Goal: Transaction & Acquisition: Purchase product/service

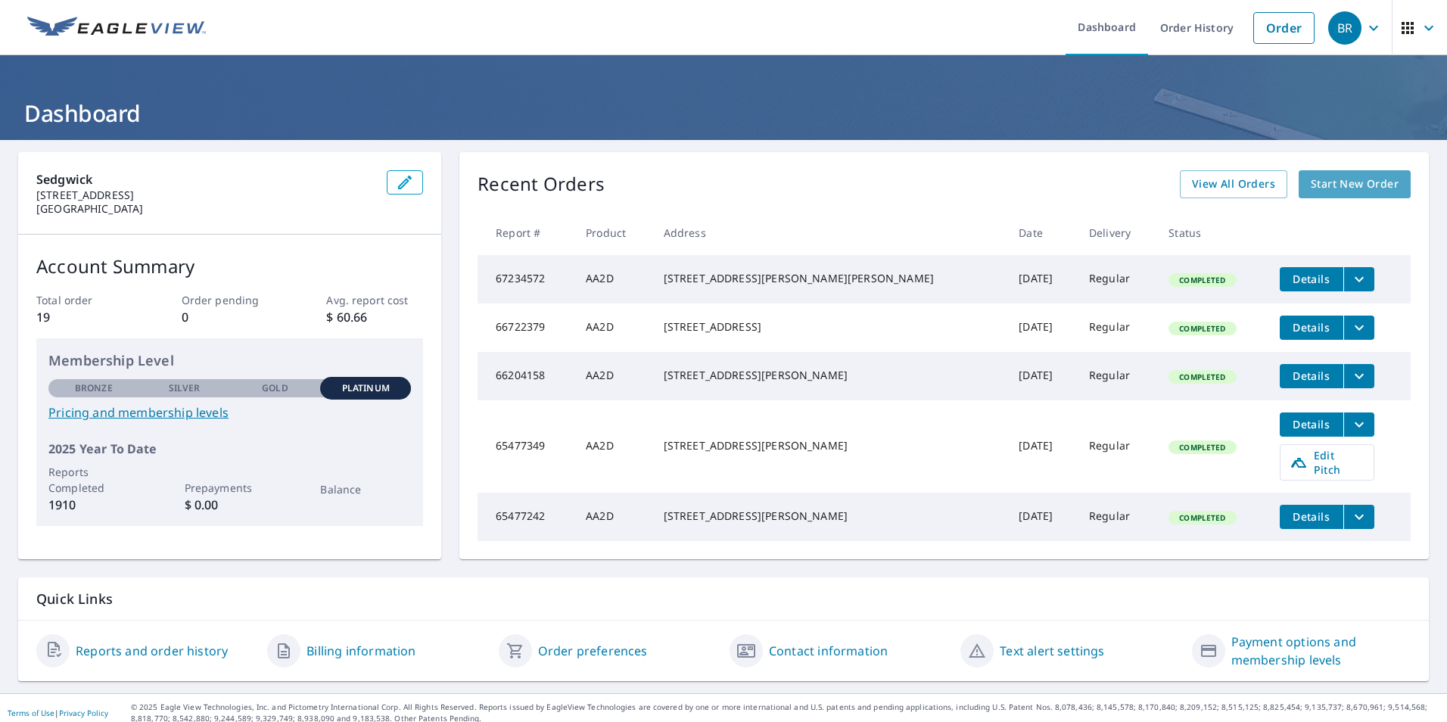
click at [1354, 178] on span "Start New Order" at bounding box center [1355, 184] width 88 height 19
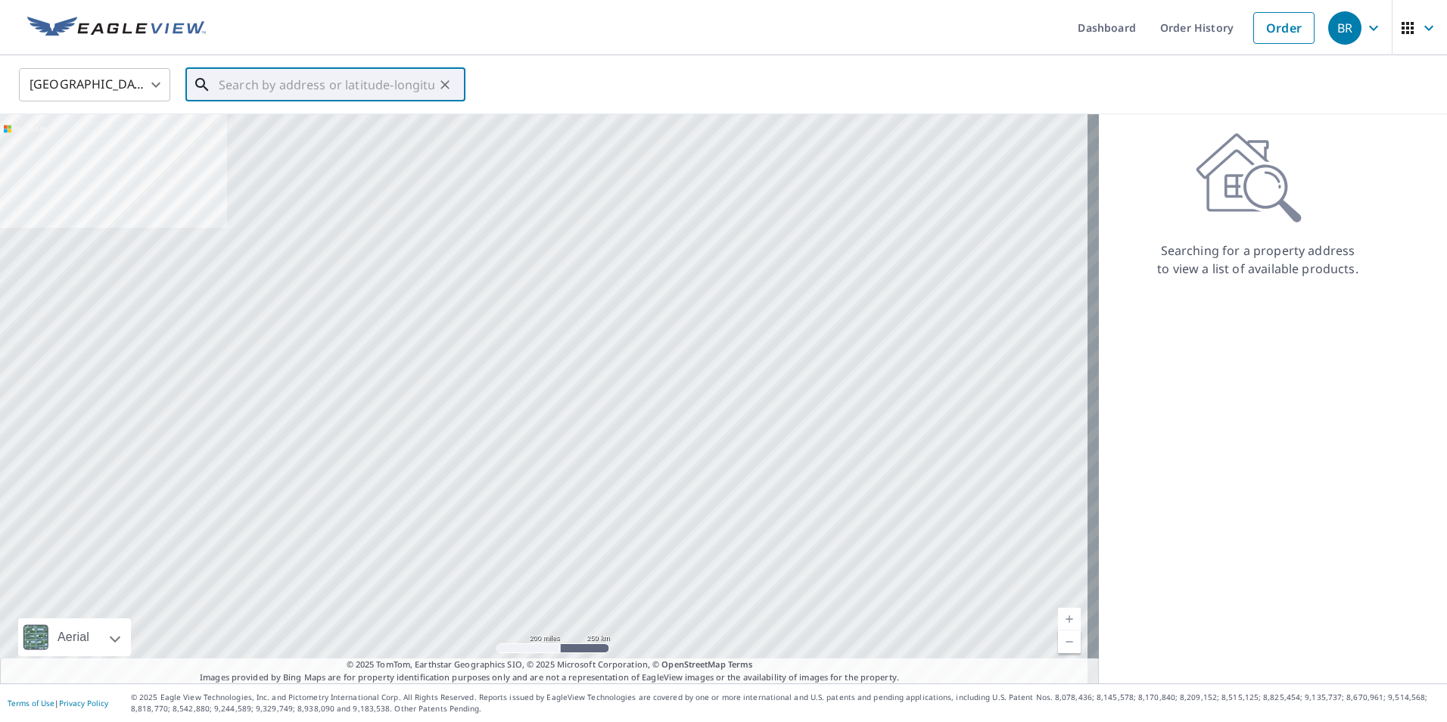
click at [364, 85] on input "text" at bounding box center [327, 85] width 216 height 42
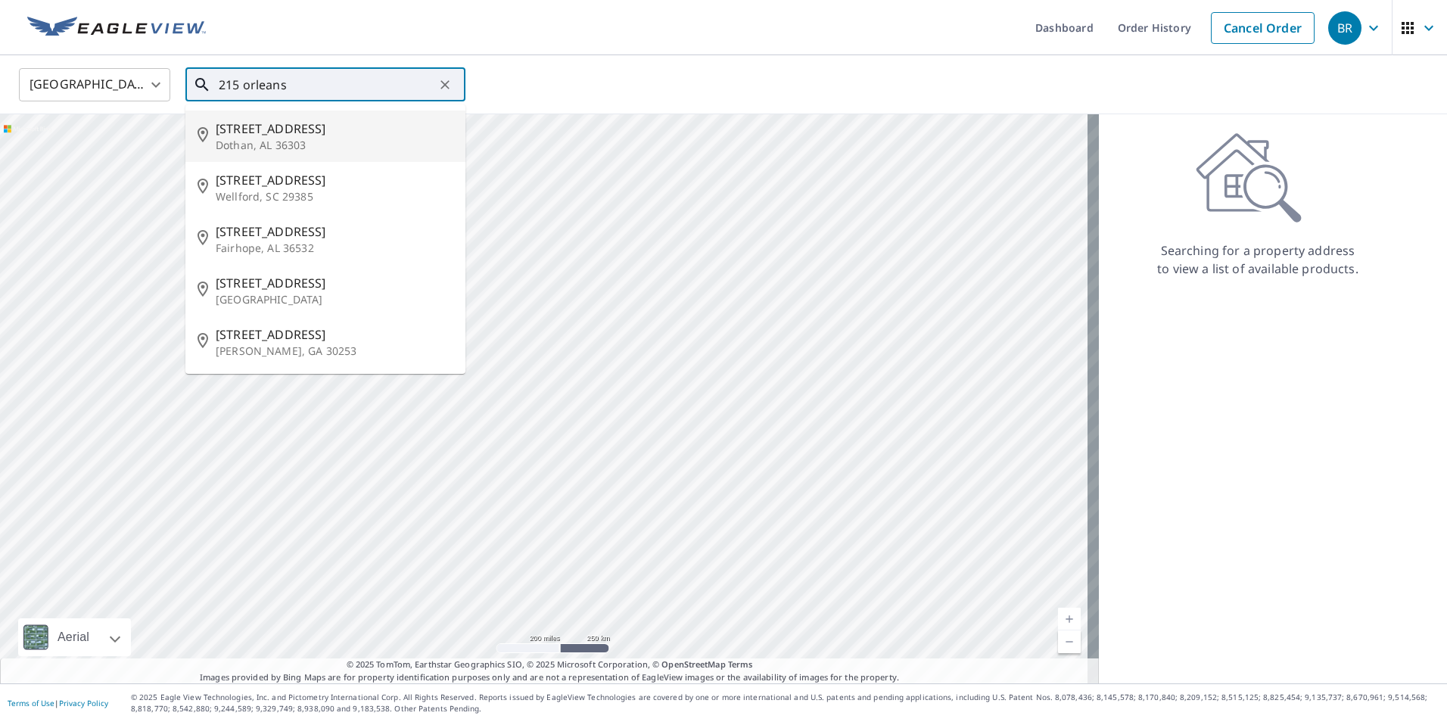
click at [334, 124] on span "[STREET_ADDRESS]" at bounding box center [335, 129] width 238 height 18
type input "[STREET_ADDRESS]"
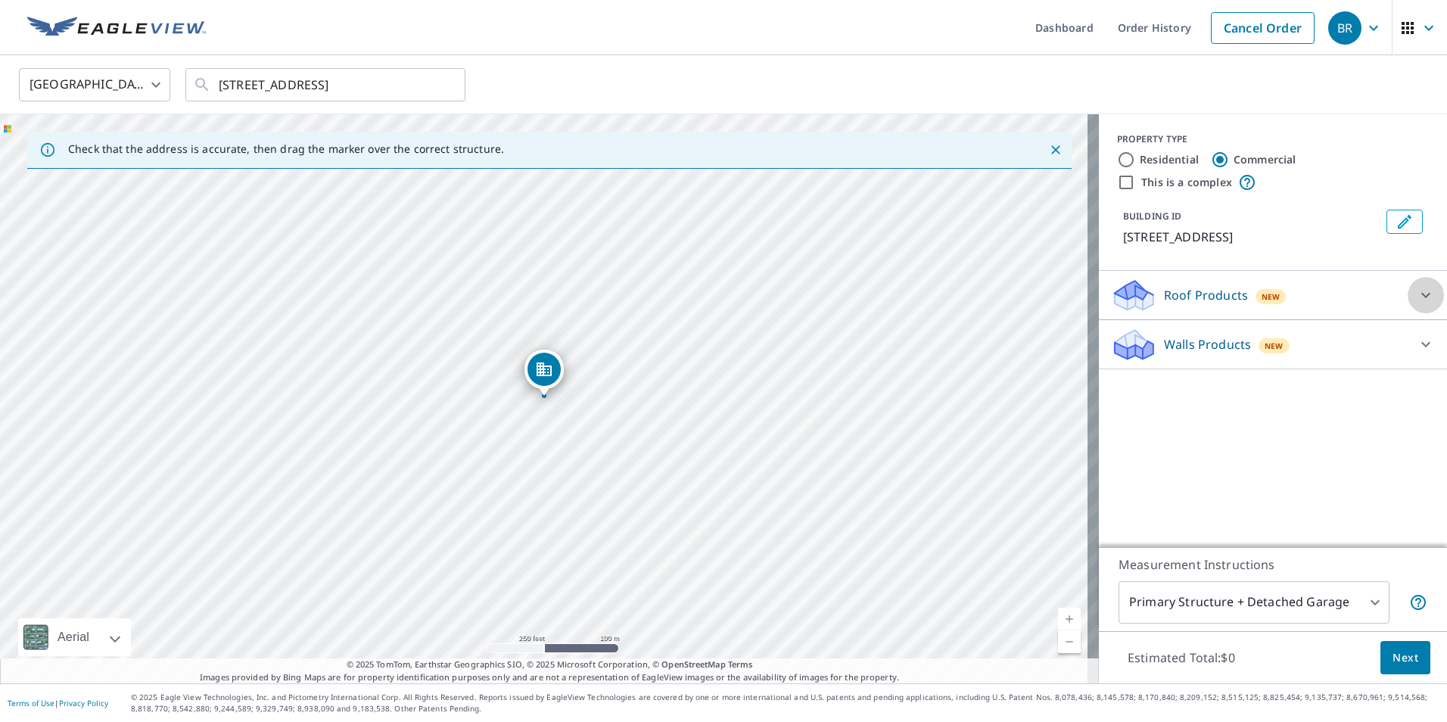
click at [1417, 294] on icon at bounding box center [1426, 295] width 18 height 18
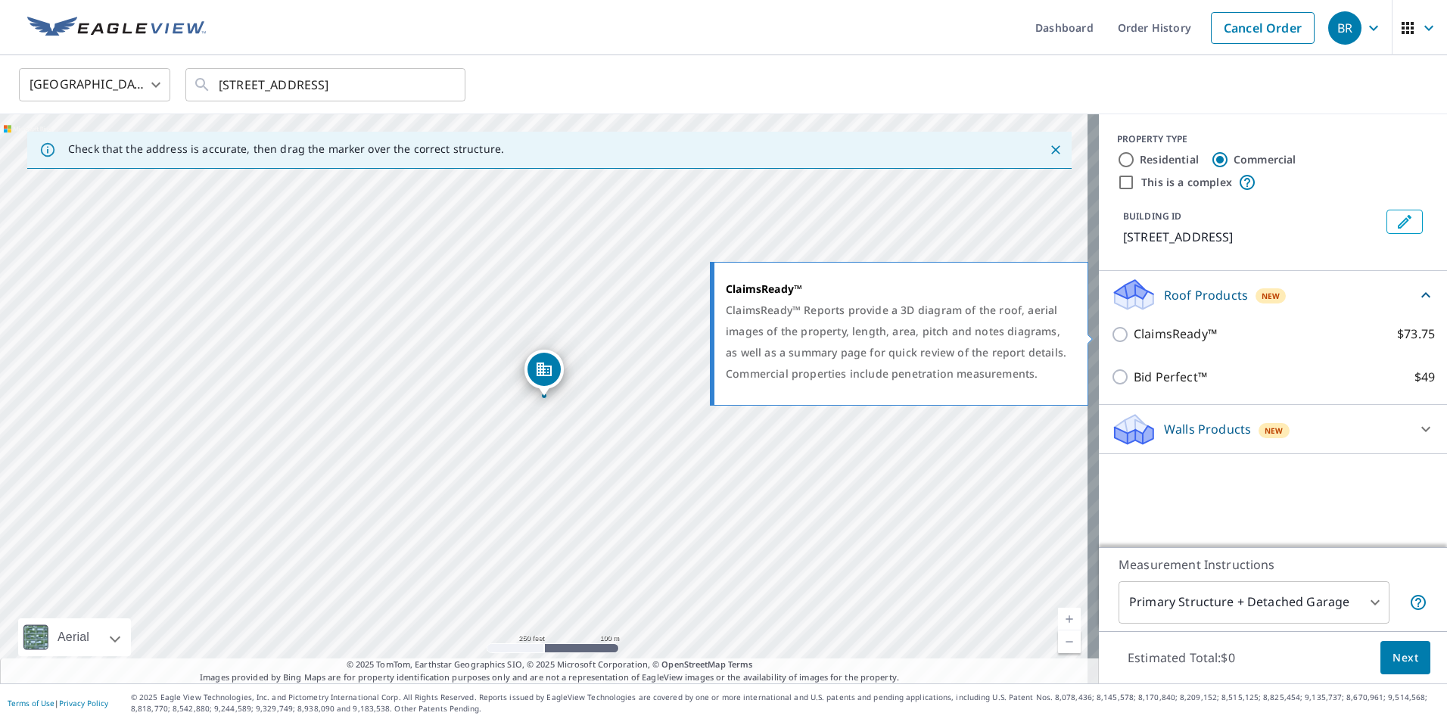
click at [1111, 331] on input "ClaimsReady™ $73.75" at bounding box center [1122, 334] width 23 height 18
checkbox input "true"
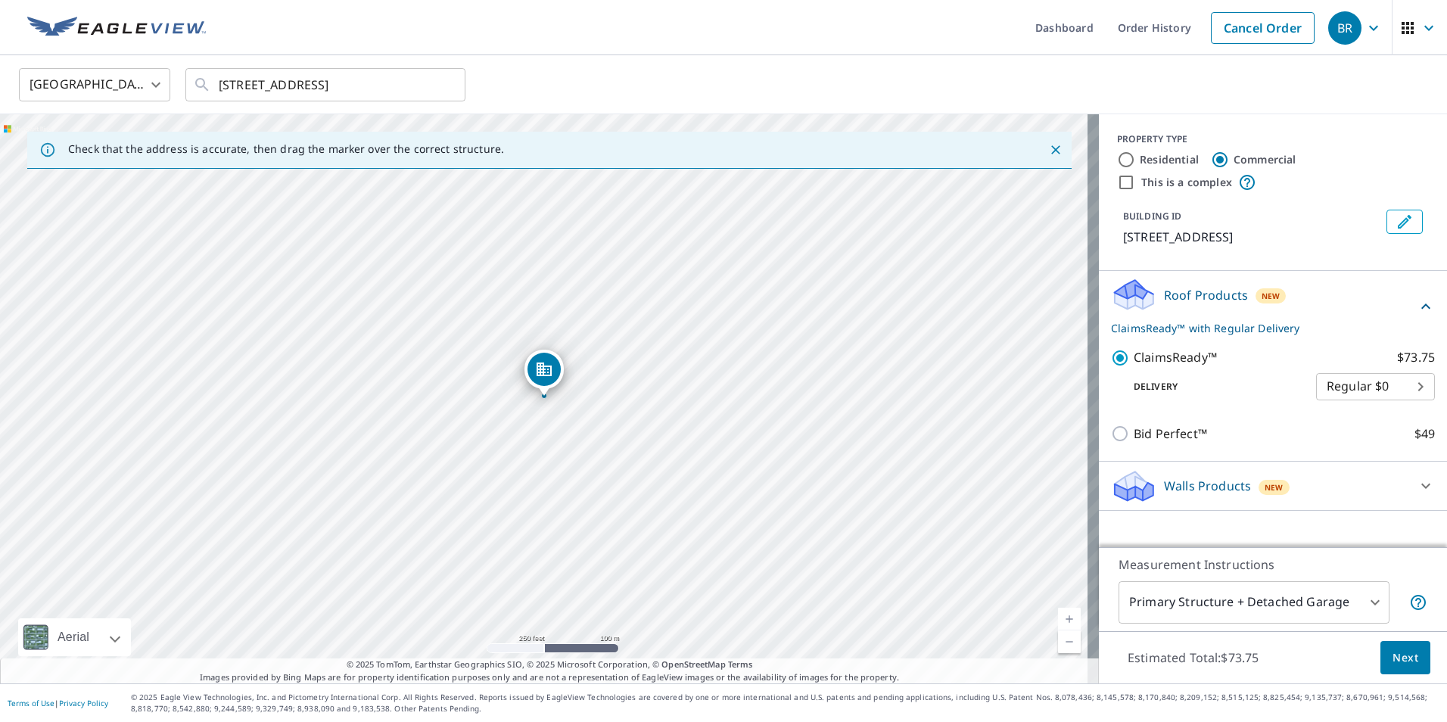
click at [1117, 160] on input "Residential" at bounding box center [1126, 160] width 18 height 18
radio input "true"
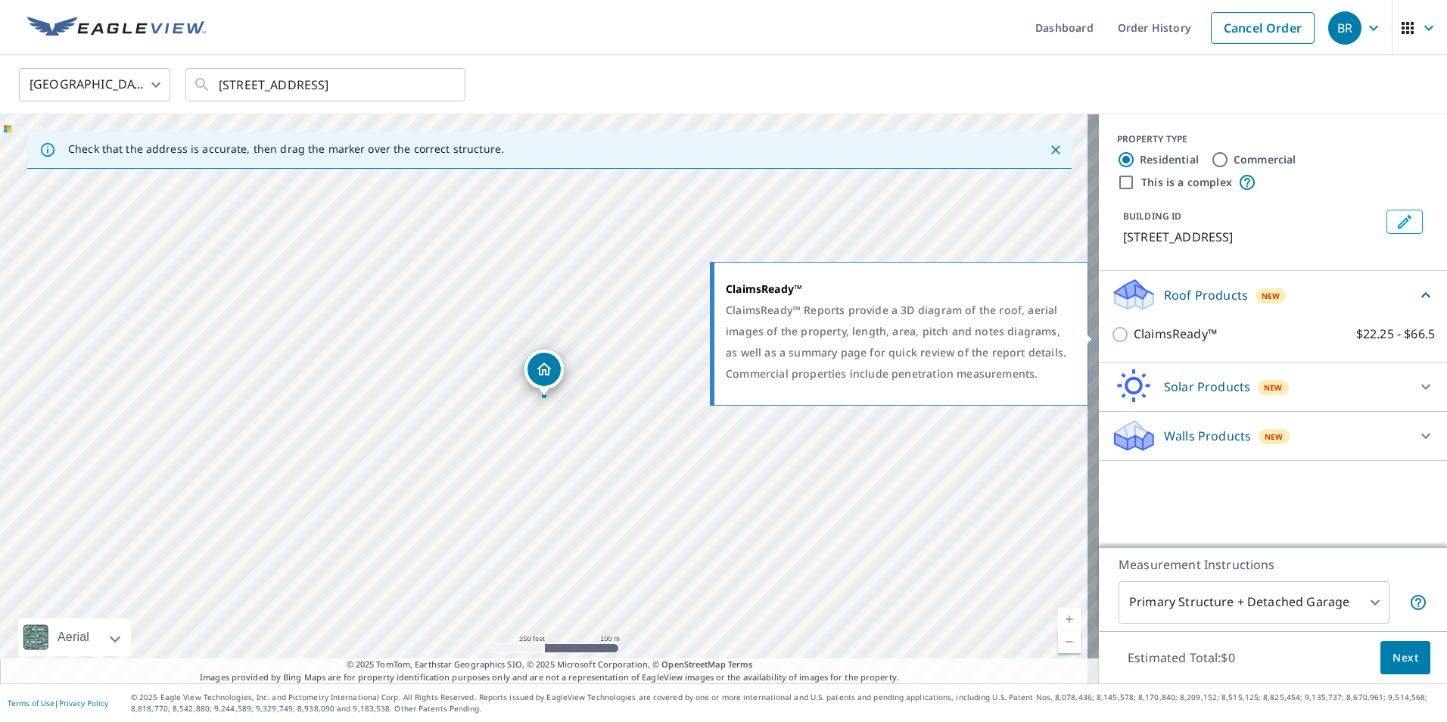
click at [1111, 338] on input "ClaimsReady™ $22.25 - $66.5" at bounding box center [1122, 334] width 23 height 18
checkbox input "true"
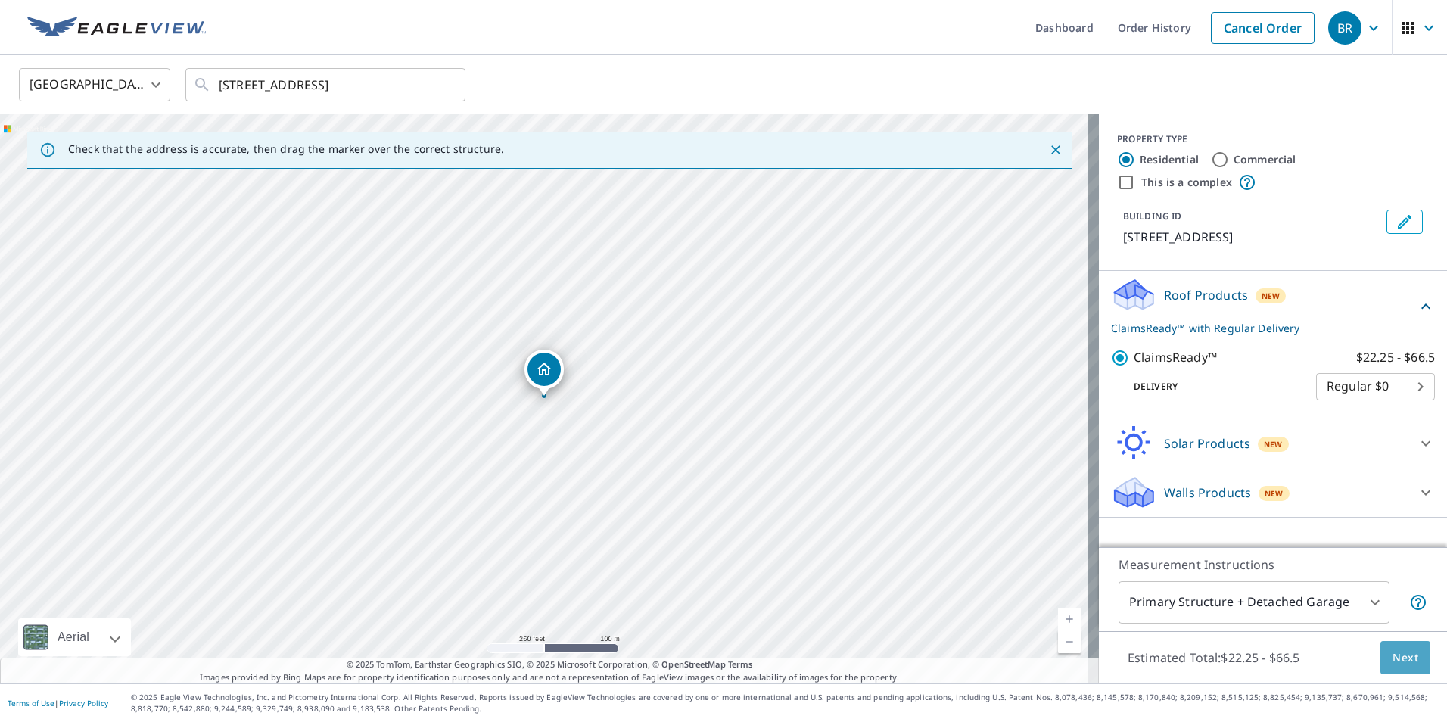
click at [1392, 656] on span "Next" at bounding box center [1405, 657] width 26 height 19
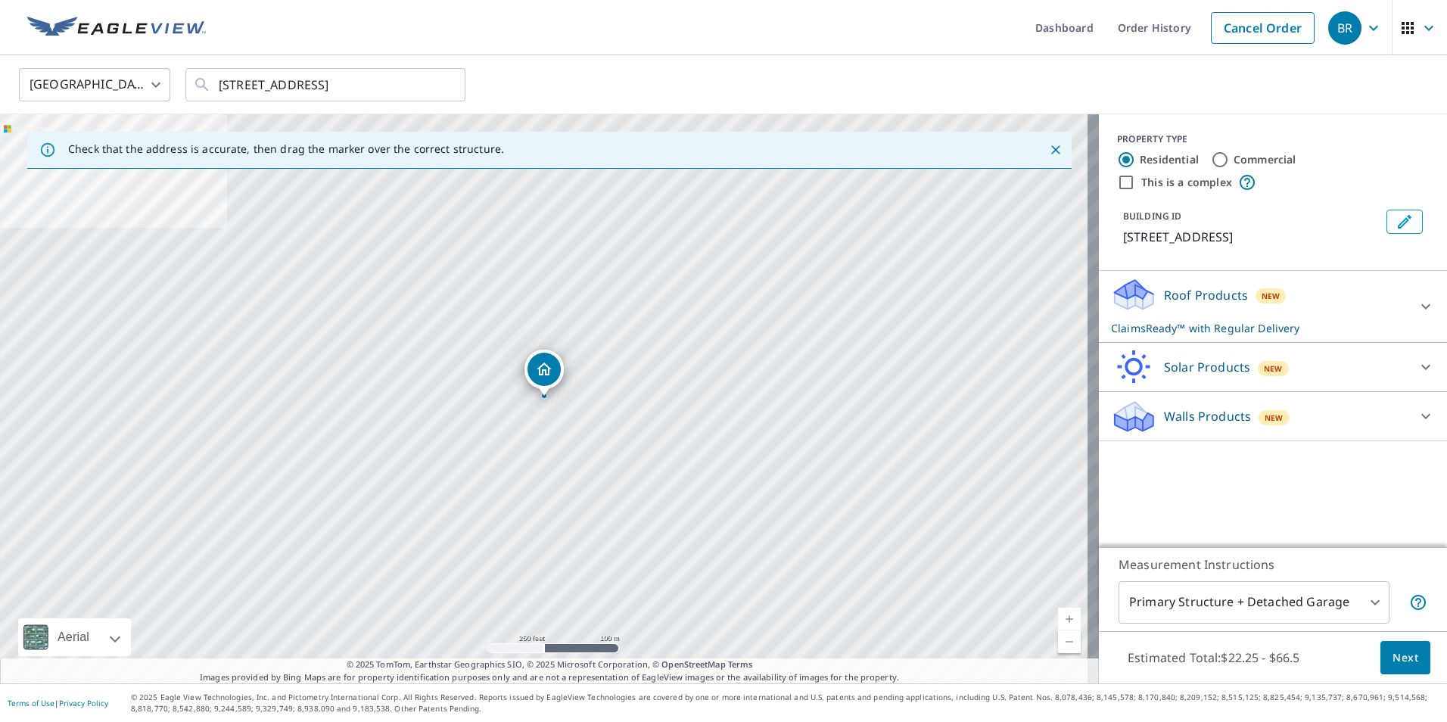
click at [1421, 307] on icon at bounding box center [1425, 306] width 9 height 5
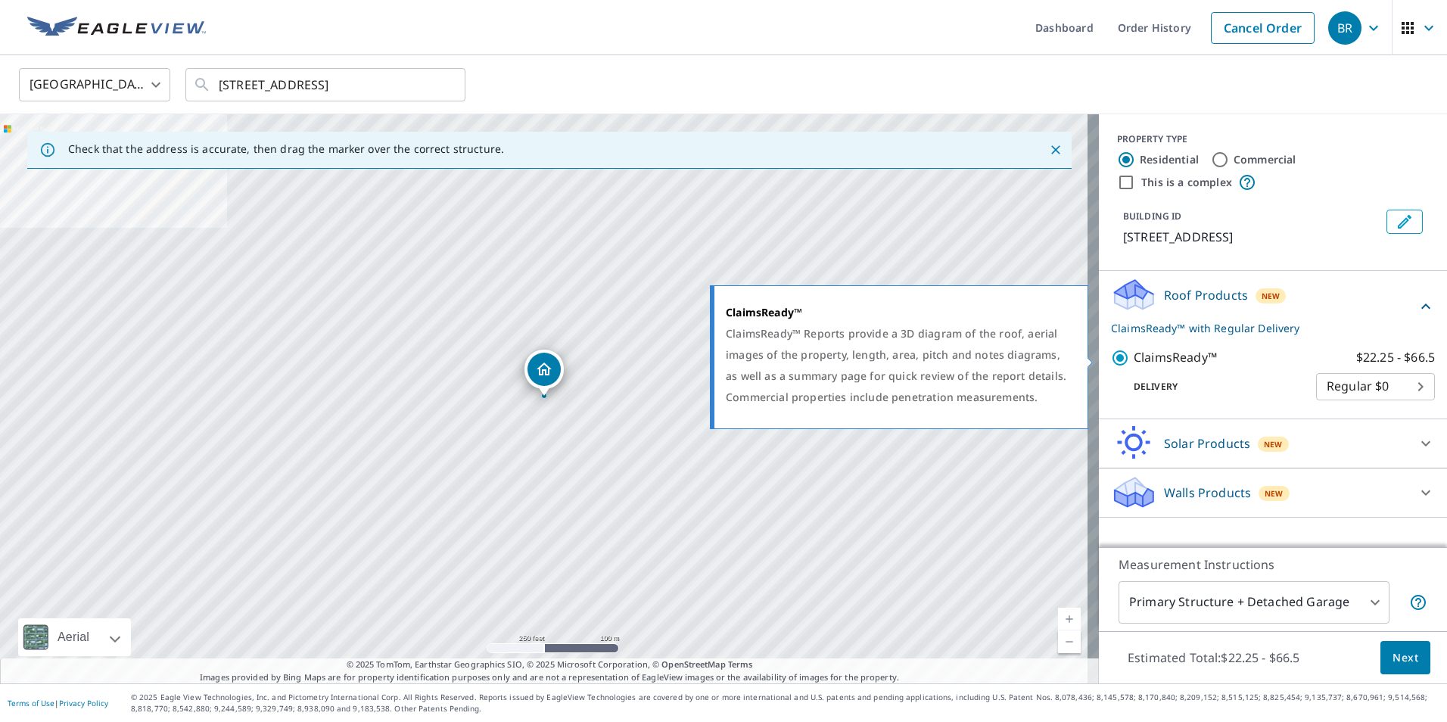
click at [1112, 359] on input "ClaimsReady™ $22.25 - $66.5" at bounding box center [1122, 358] width 23 height 18
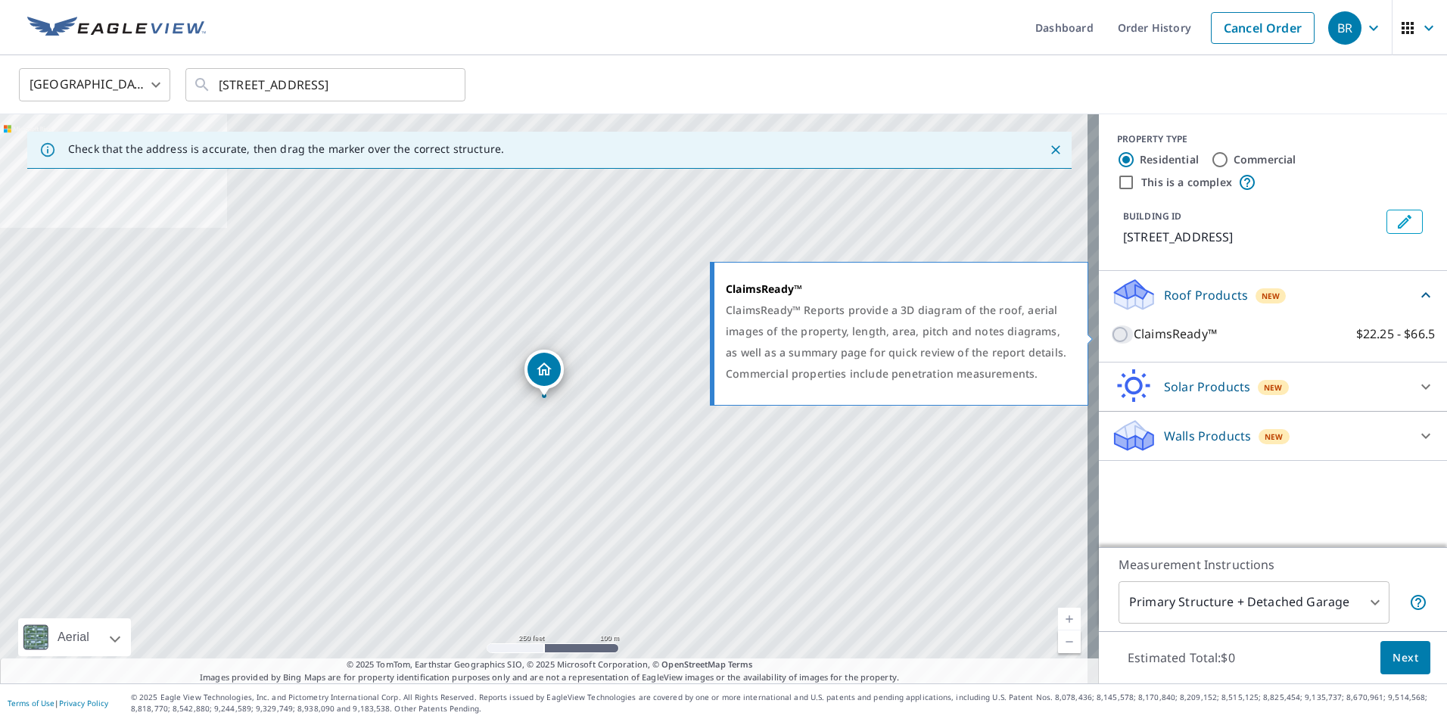
click at [1111, 336] on input "ClaimsReady™ $22.25 - $66.5" at bounding box center [1122, 334] width 23 height 18
checkbox input "true"
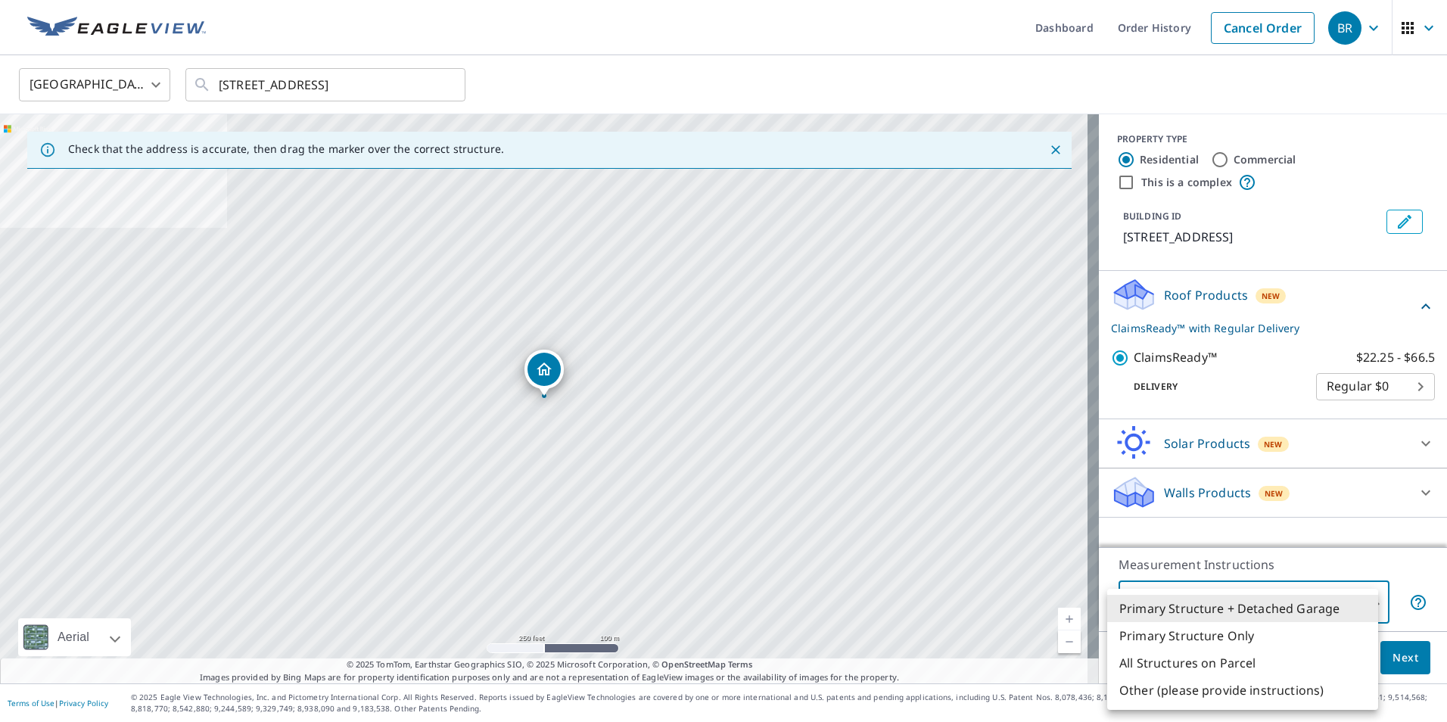
click at [1364, 604] on body "BR BR Dashboard Order History Cancel Order BR [GEOGRAPHIC_DATA] [GEOGRAPHIC_DAT…" at bounding box center [723, 361] width 1447 height 722
click at [1363, 556] on div at bounding box center [723, 361] width 1447 height 722
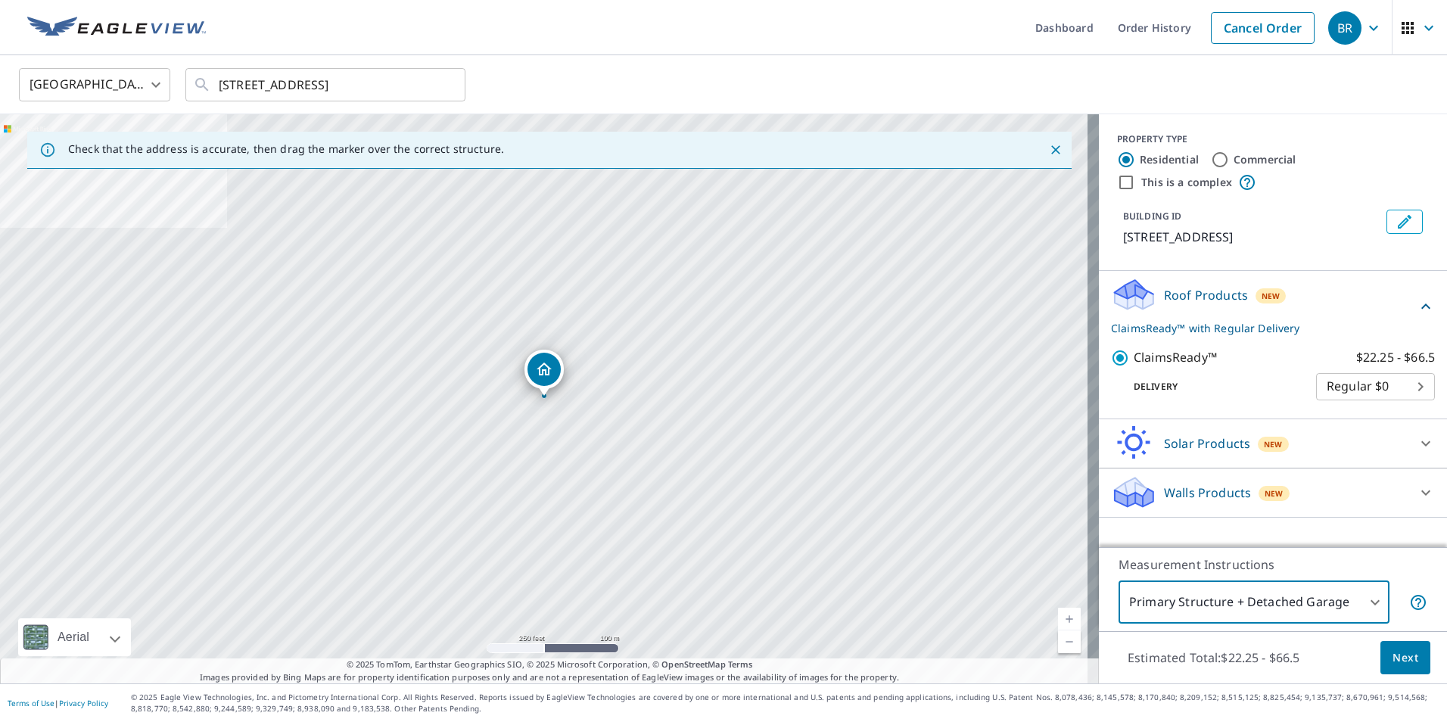
click at [1395, 662] on span "Next" at bounding box center [1405, 657] width 26 height 19
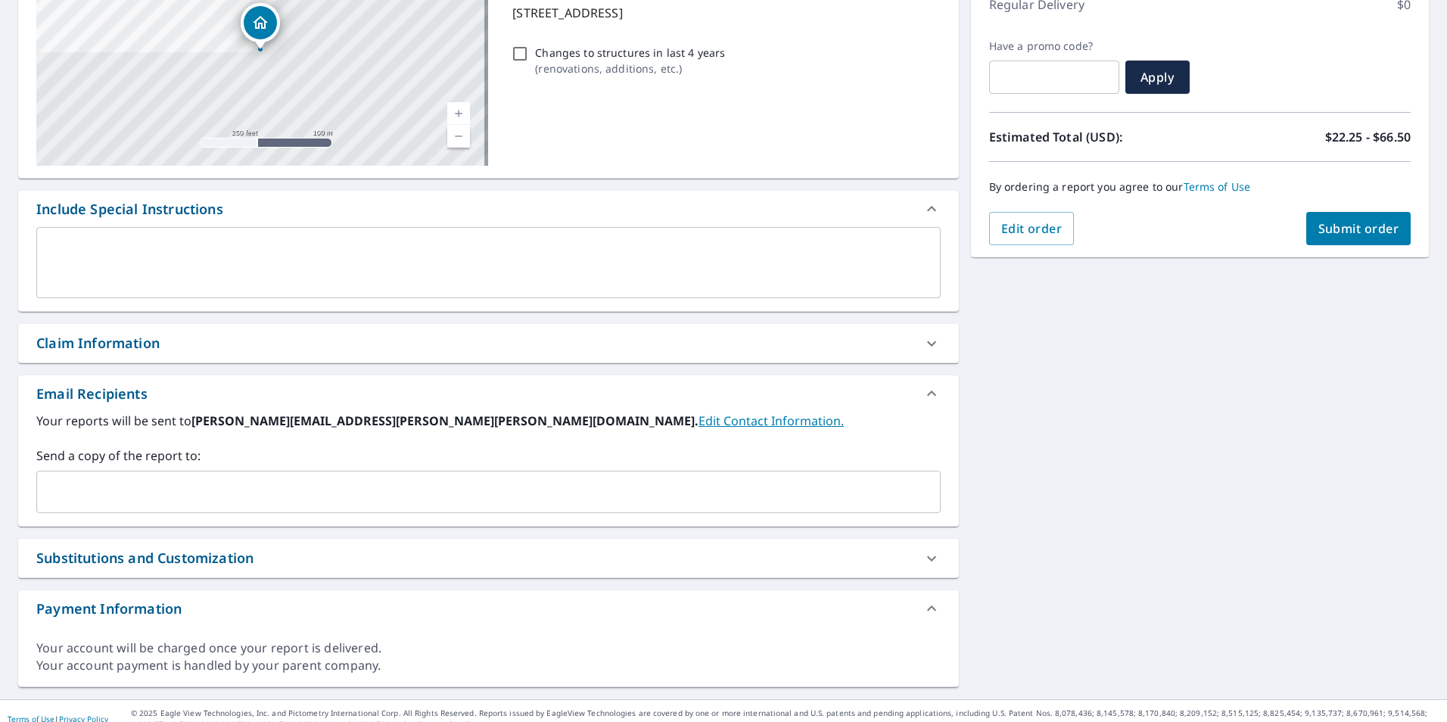
scroll to position [241, 0]
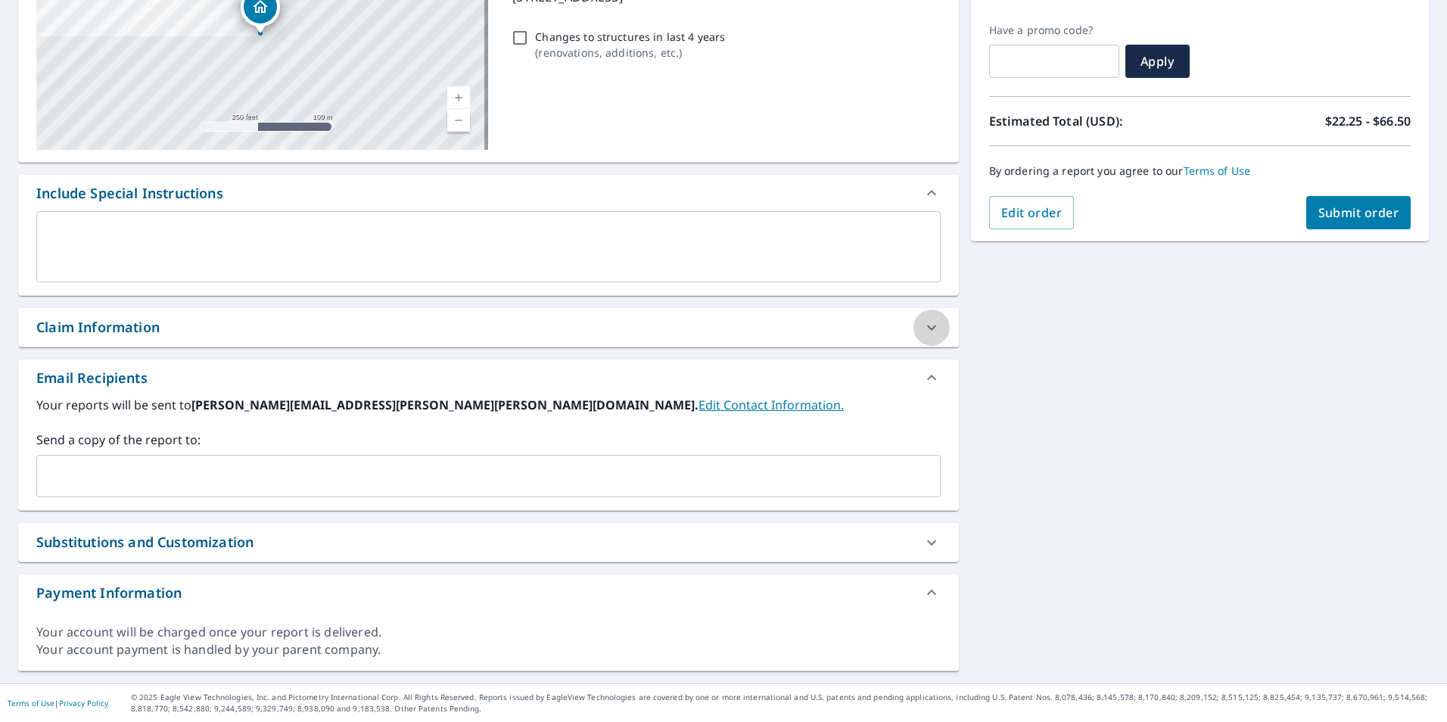
click at [925, 331] on icon at bounding box center [931, 328] width 18 height 18
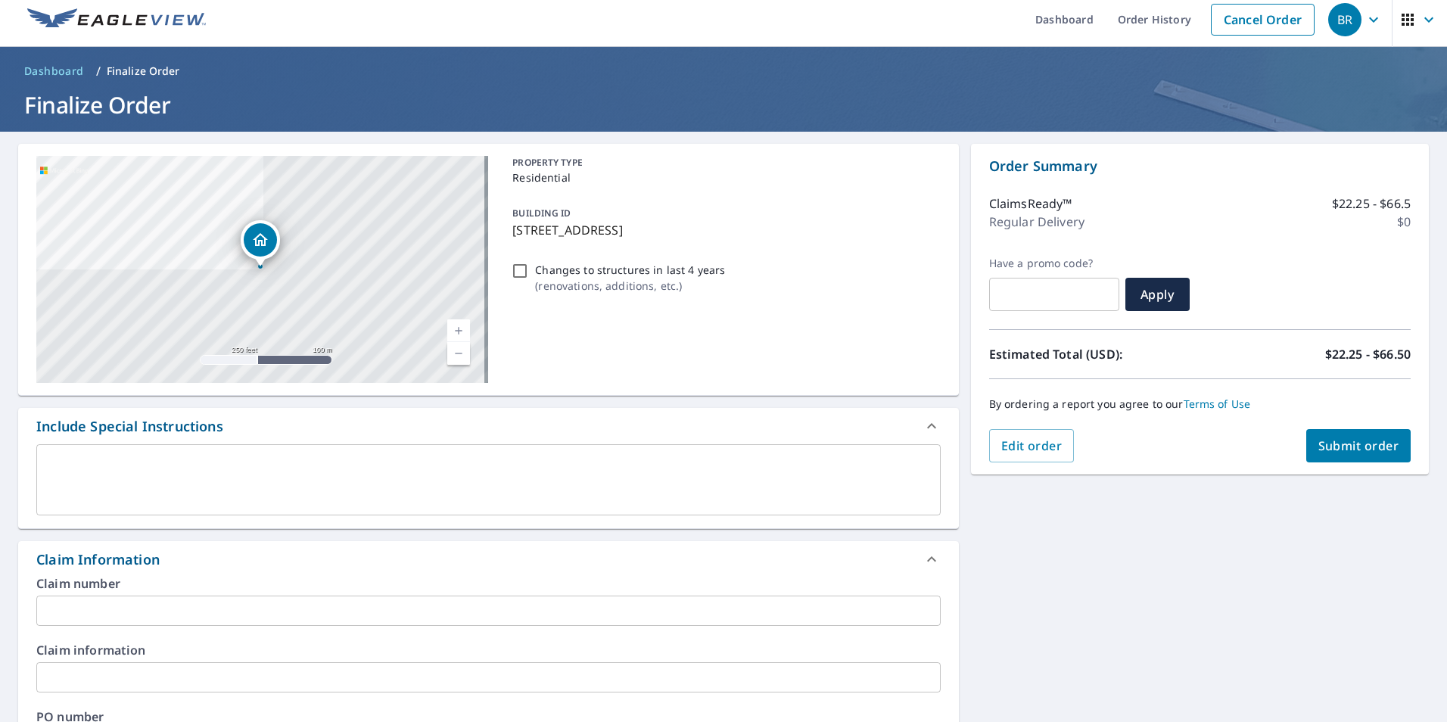
scroll to position [0, 0]
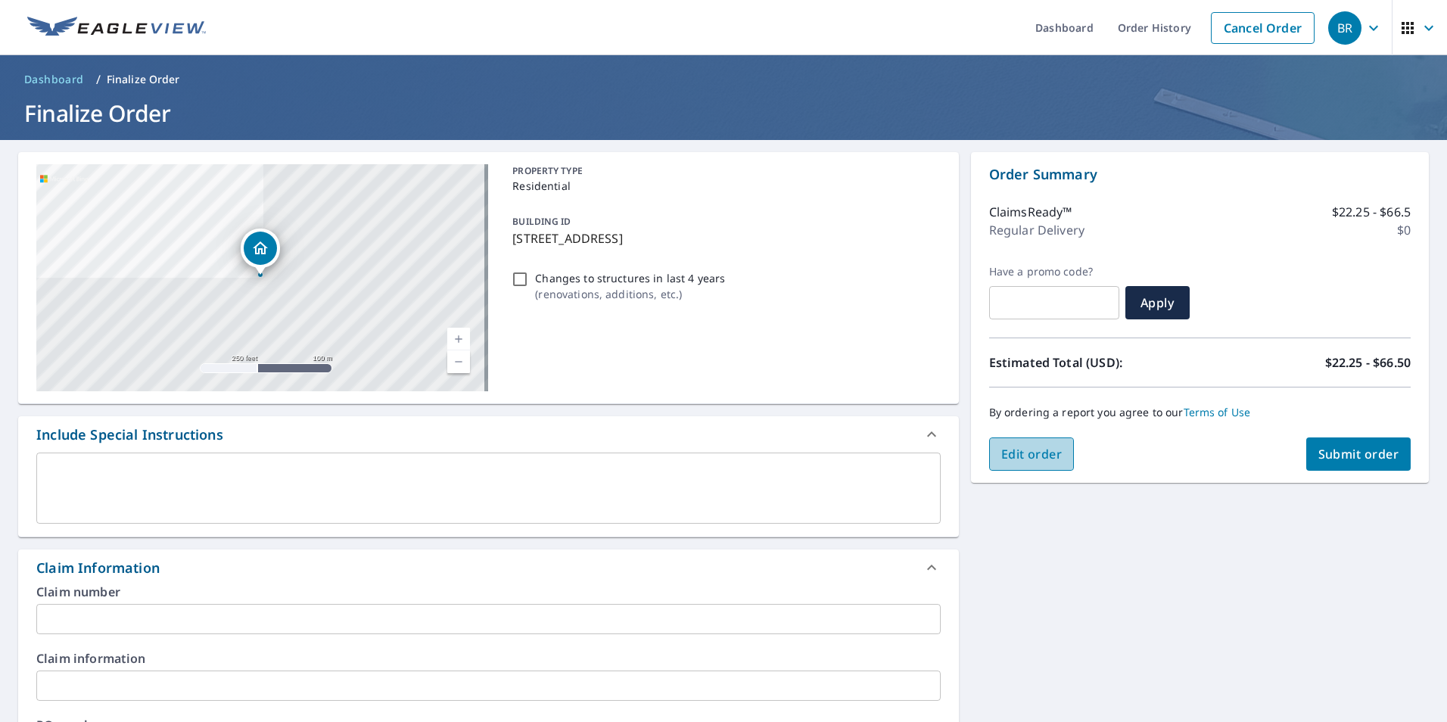
click at [1057, 461] on button "Edit order" at bounding box center [1032, 453] width 86 height 33
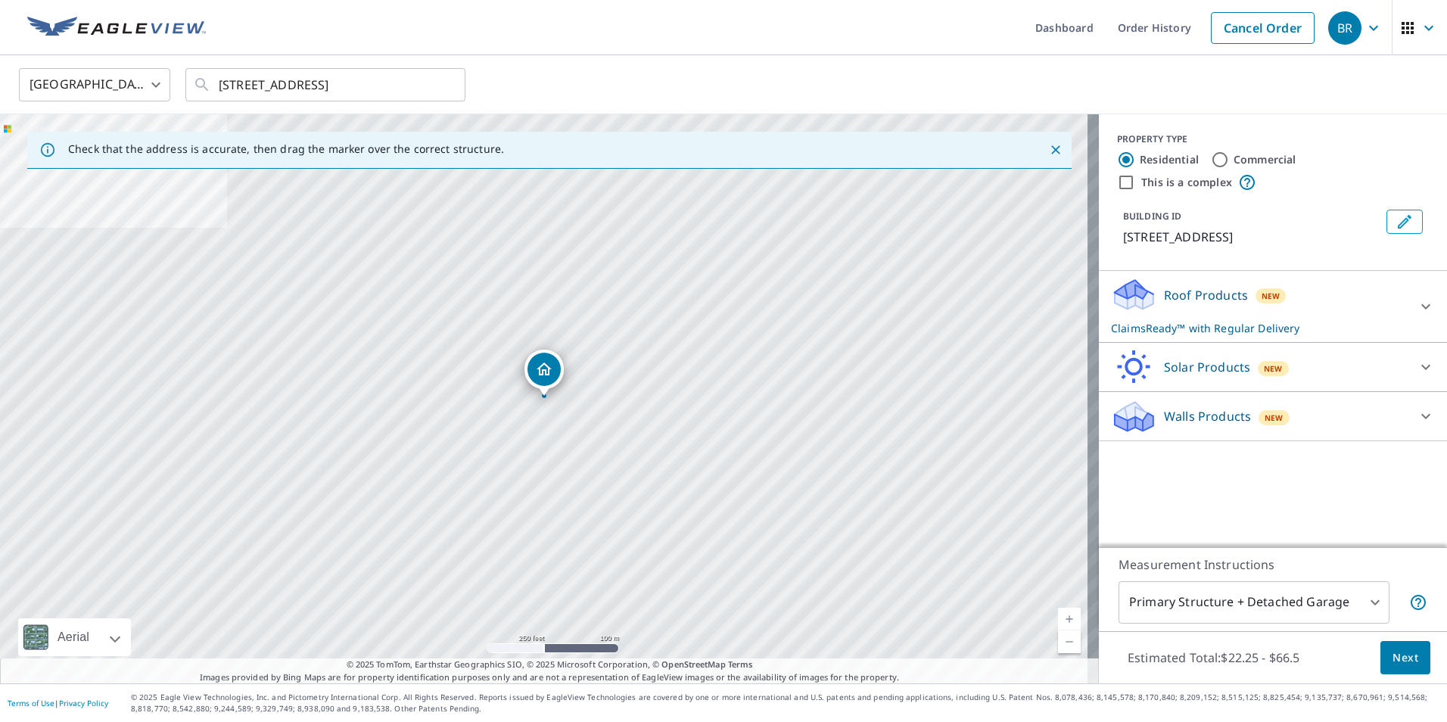
click at [1417, 303] on icon at bounding box center [1426, 306] width 18 height 18
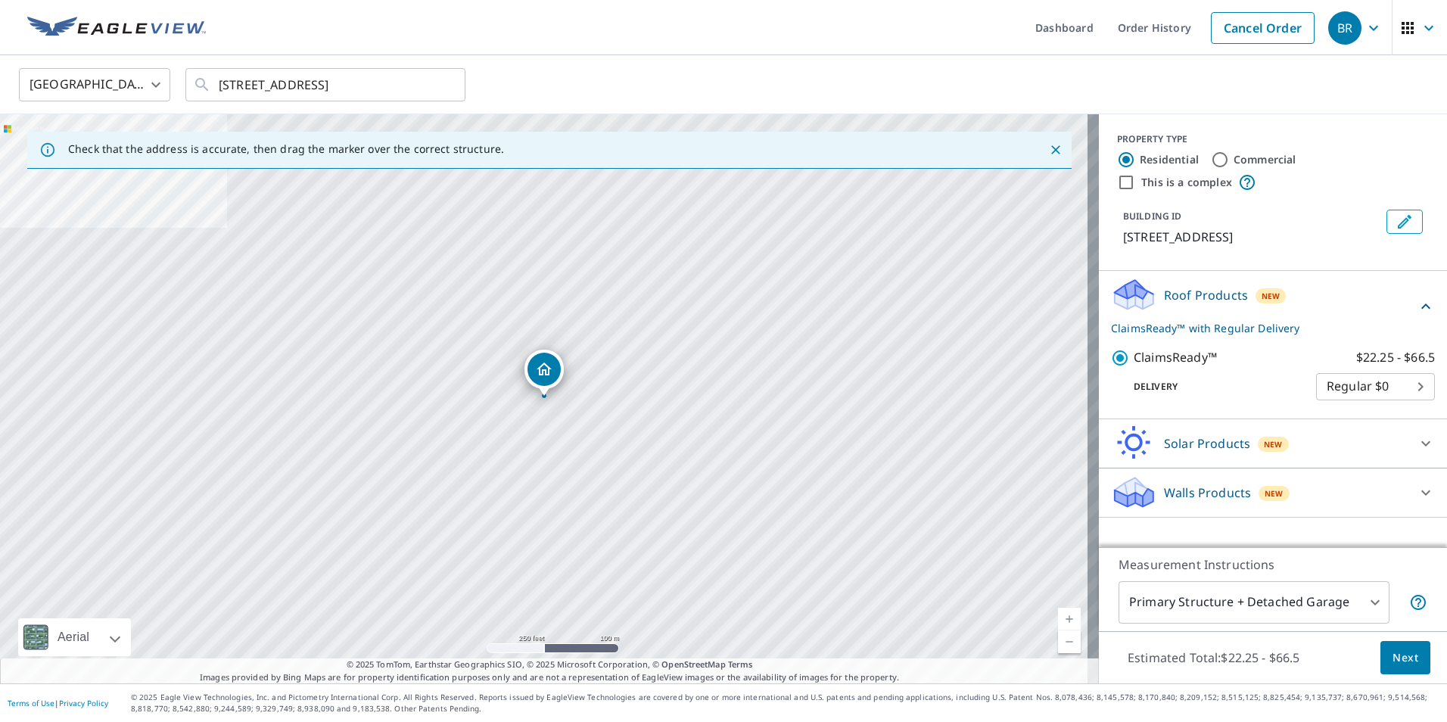
click at [1414, 391] on body "BR BR Dashboard Order History Cancel Order BR [GEOGRAPHIC_DATA] [GEOGRAPHIC_DAT…" at bounding box center [723, 361] width 1447 height 722
click at [1376, 436] on li "3 Hour $31.75" at bounding box center [1364, 441] width 119 height 27
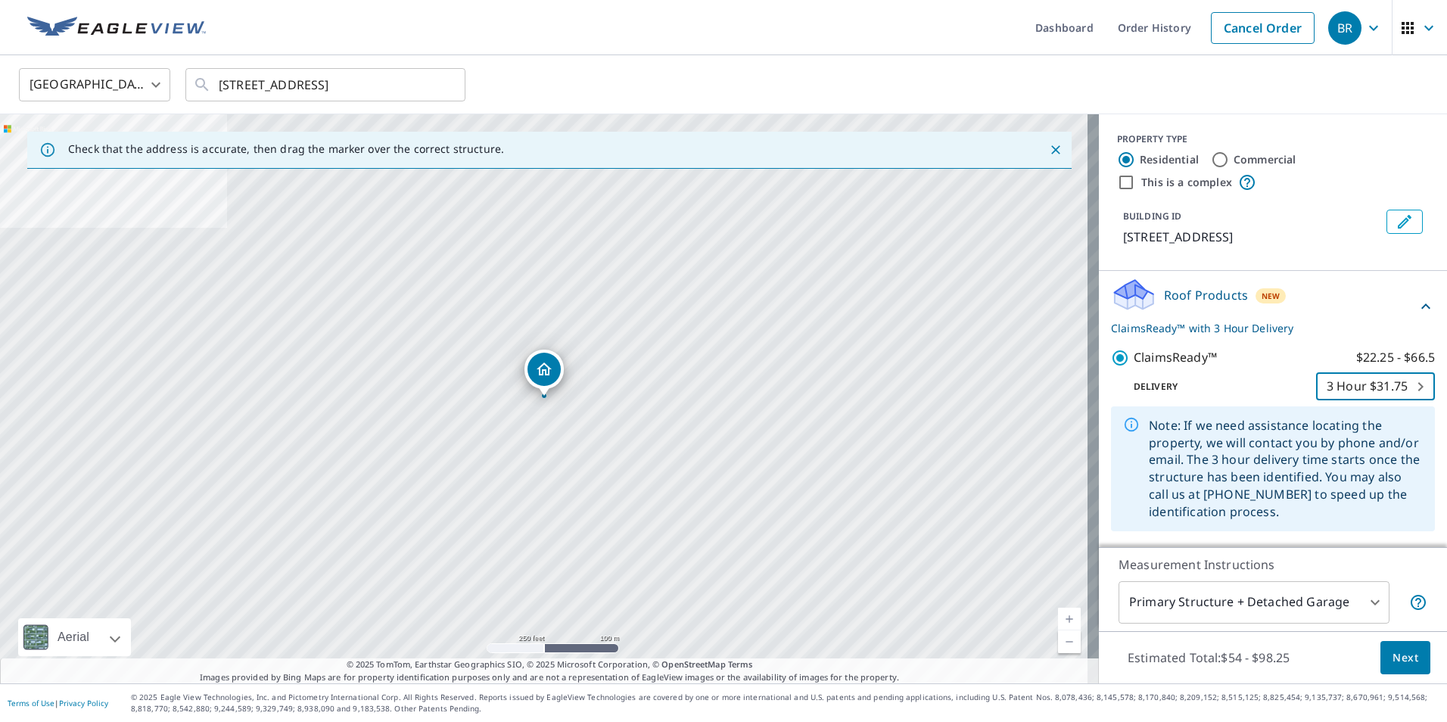
click at [1394, 385] on body "BR BR Dashboard Order History Cancel Order BR [GEOGRAPHIC_DATA] [GEOGRAPHIC_DAT…" at bounding box center [723, 361] width 1447 height 722
click at [1394, 363] on li "Express $21.25" at bounding box center [1352, 359] width 119 height 27
type input "4"
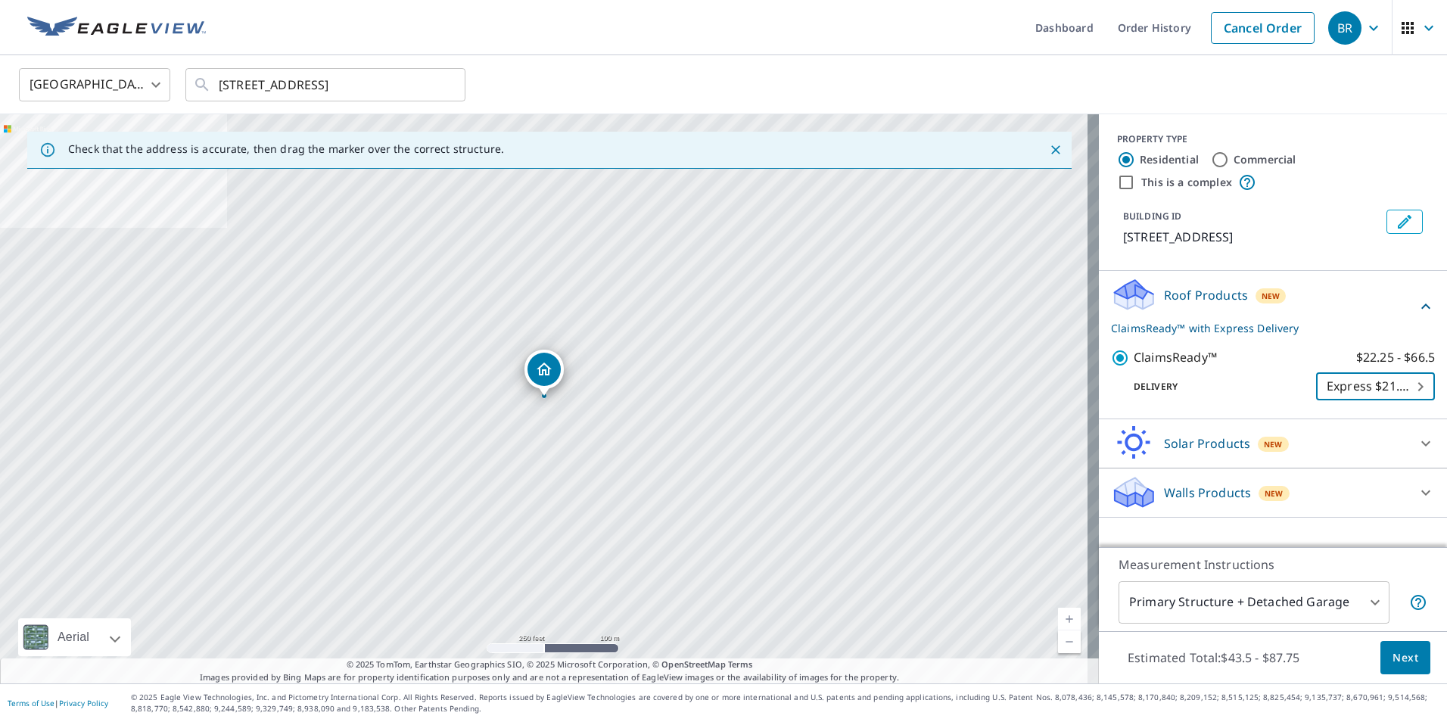
click at [1393, 652] on span "Next" at bounding box center [1405, 657] width 26 height 19
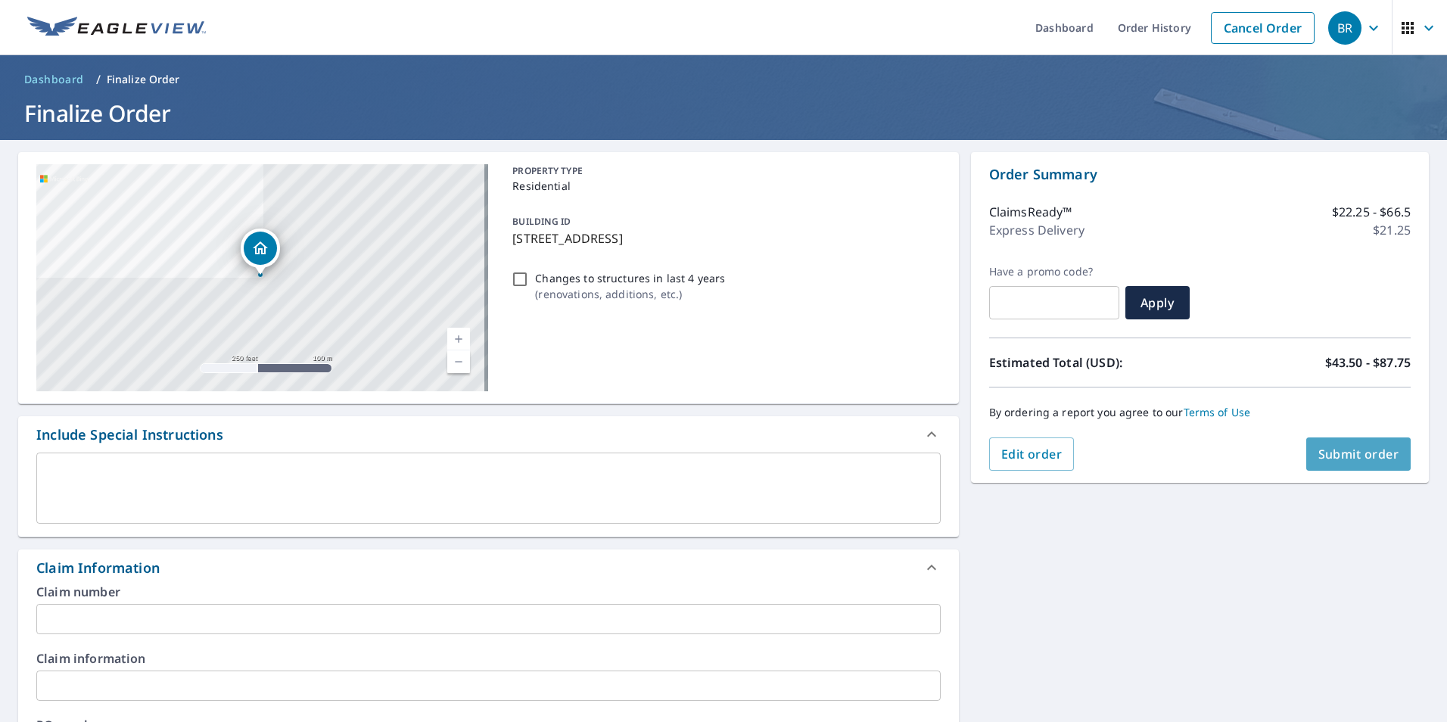
click at [1360, 462] on span "Submit order" at bounding box center [1358, 454] width 81 height 17
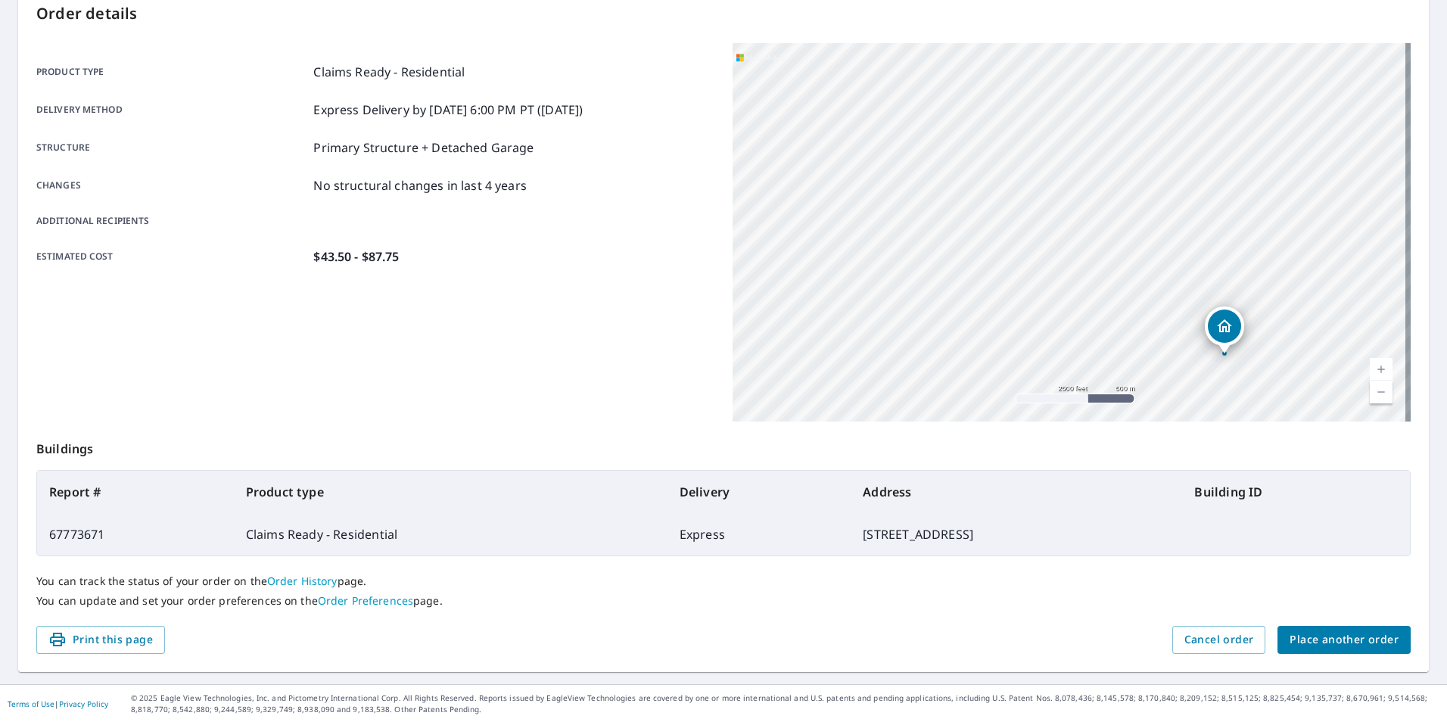
scroll to position [169, 0]
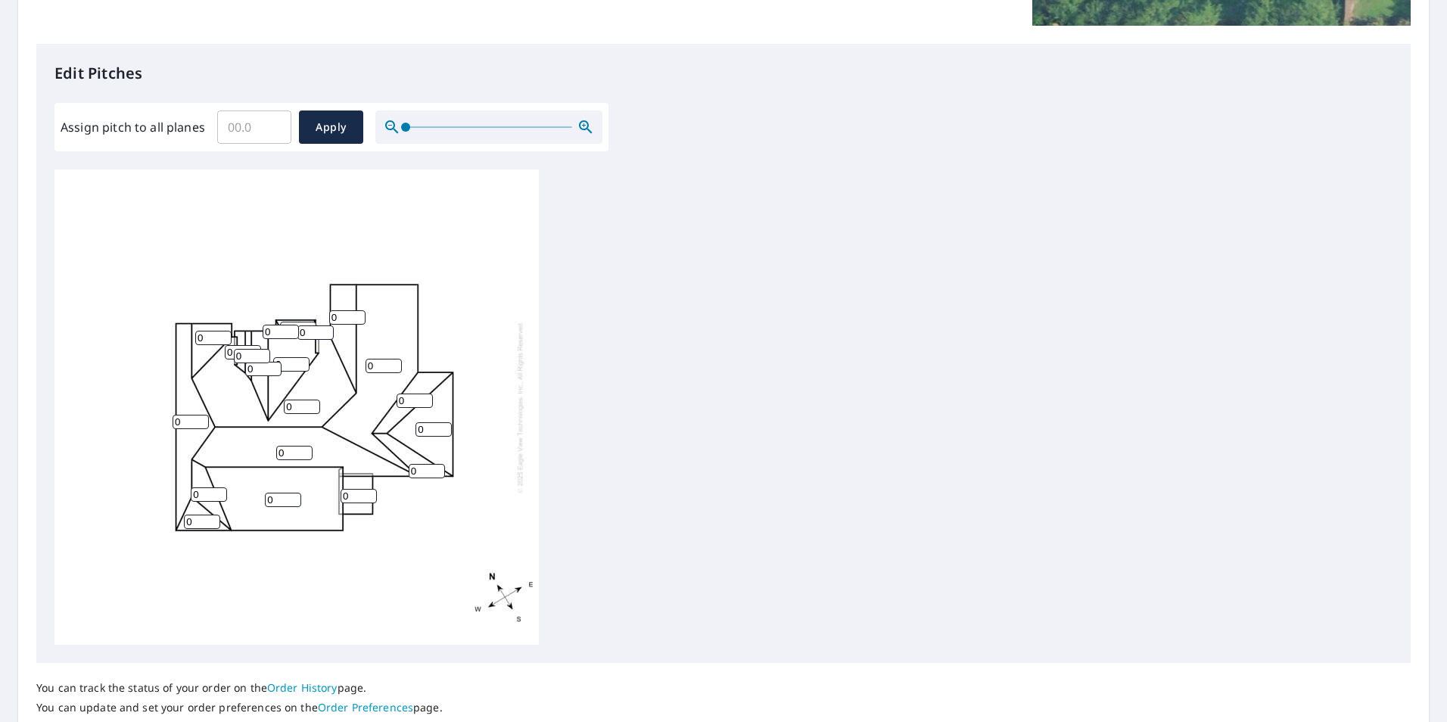
scroll to position [378, 0]
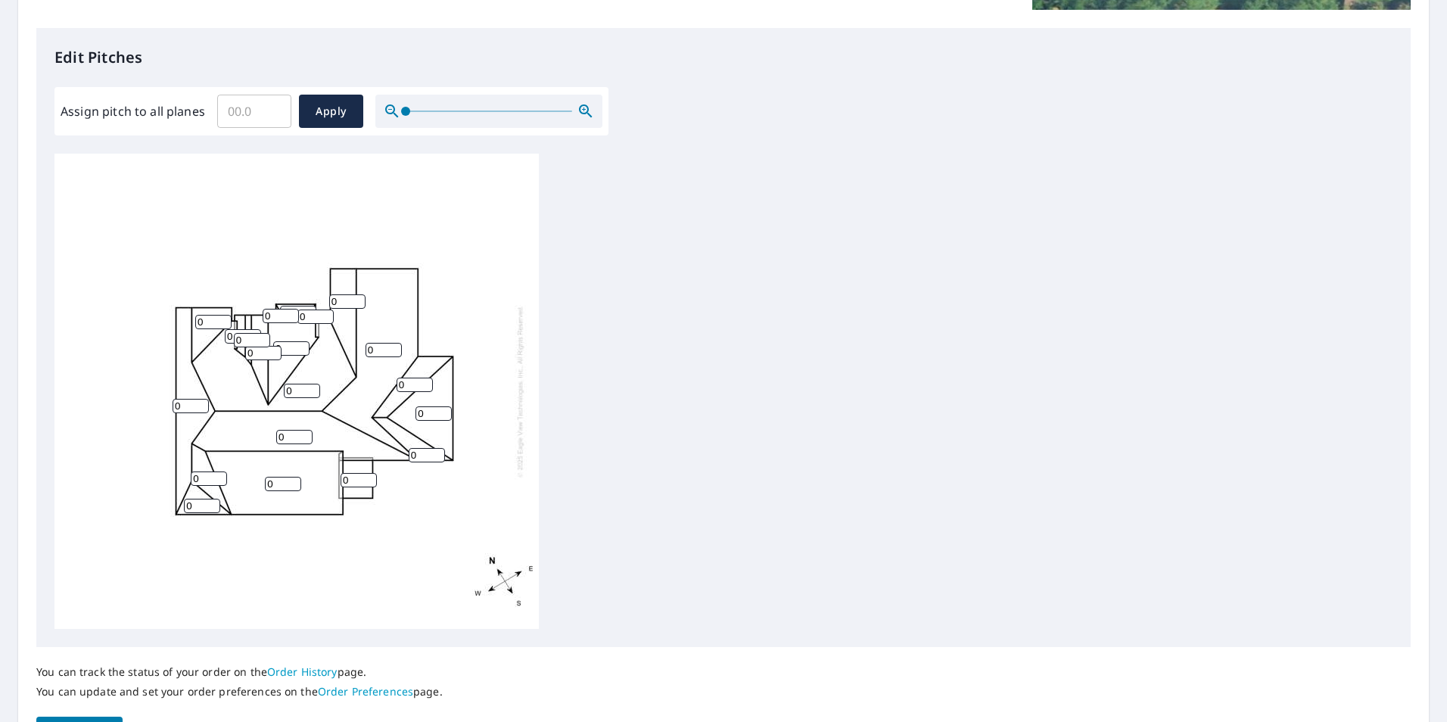
click at [291, 437] on input "0" at bounding box center [294, 437] width 36 height 14
type input "012"
click at [251, 115] on input "Assign pitch to all planes" at bounding box center [254, 111] width 74 height 42
type input "12"
click at [326, 109] on span "Apply" at bounding box center [331, 111] width 40 height 19
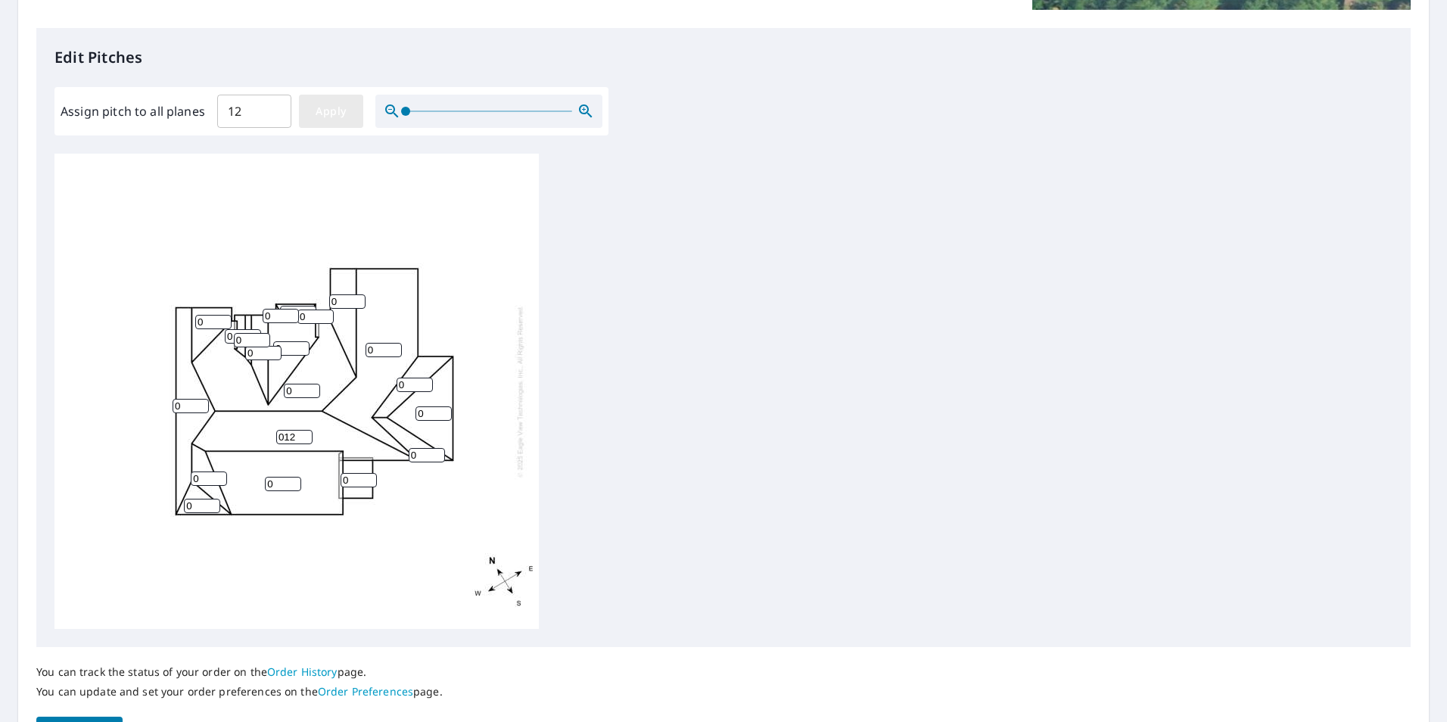
type input "12"
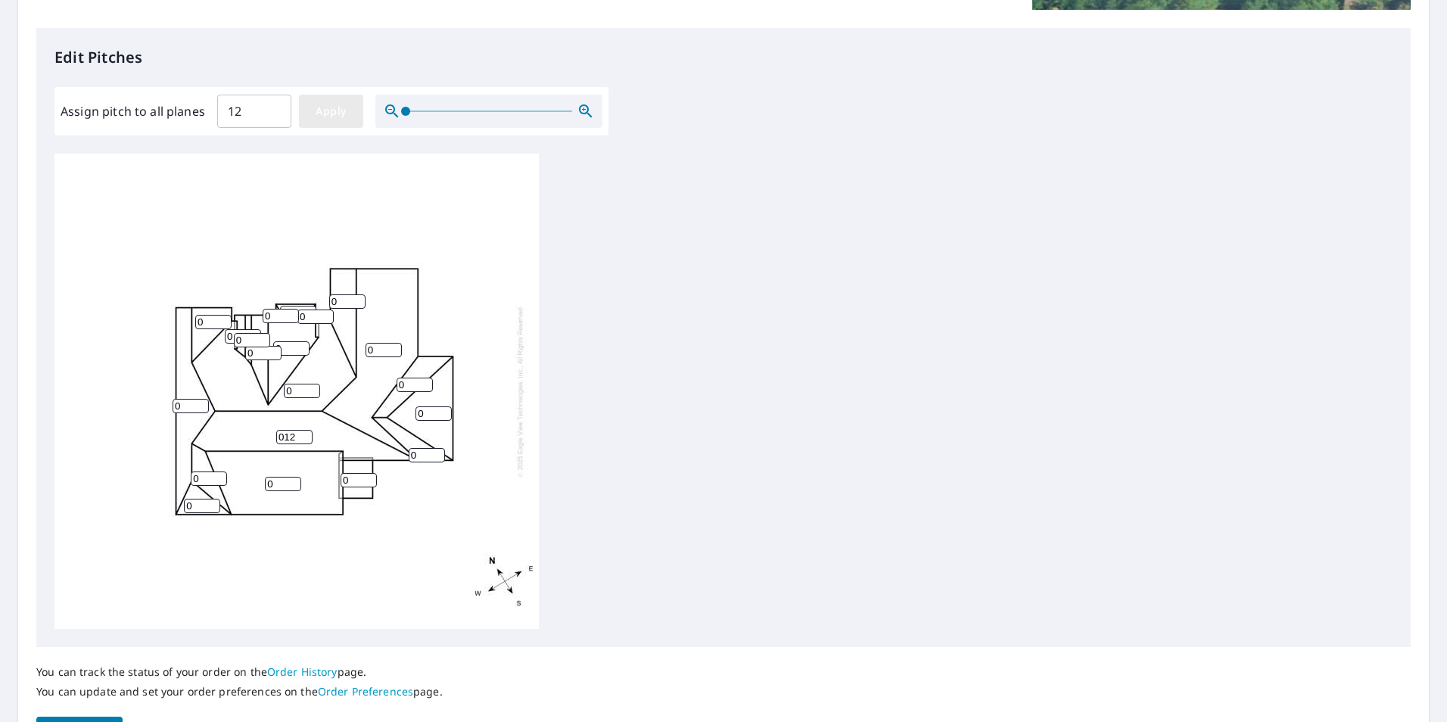
type input "12"
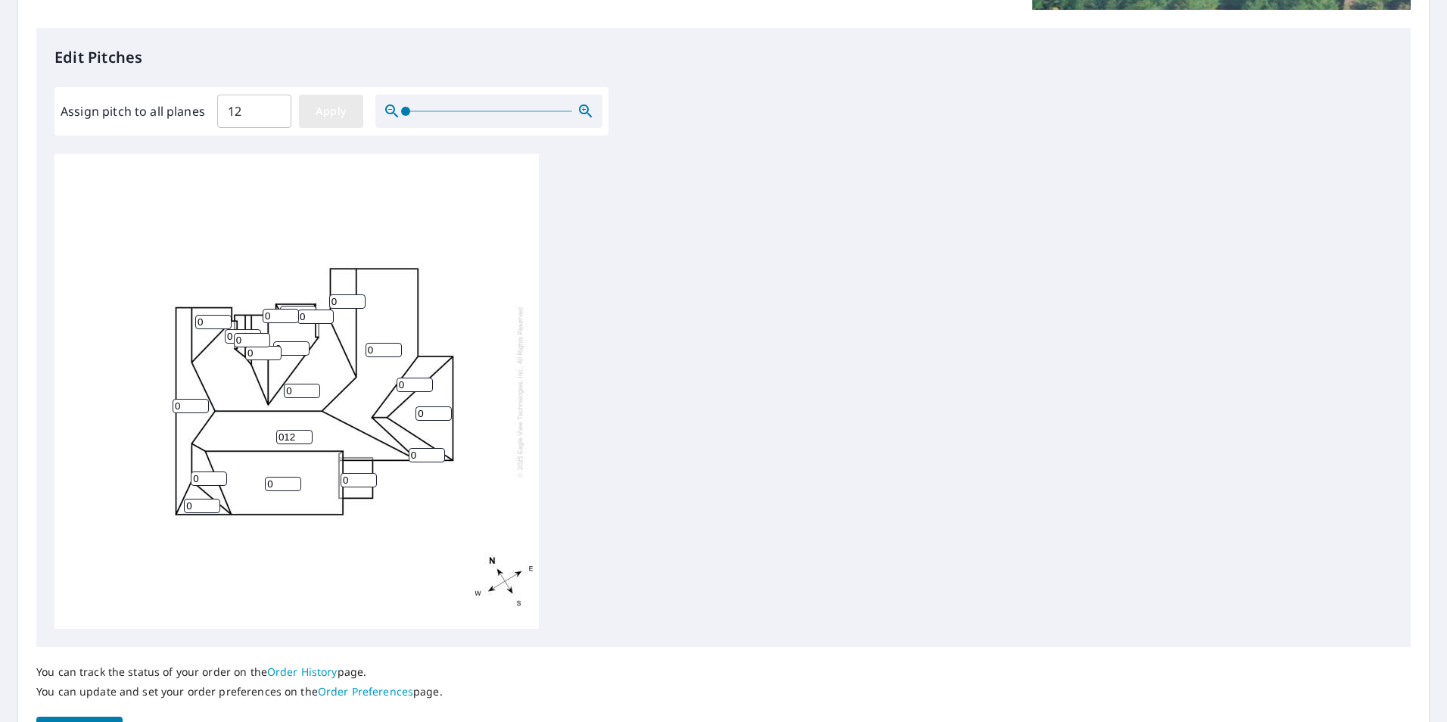
type input "12"
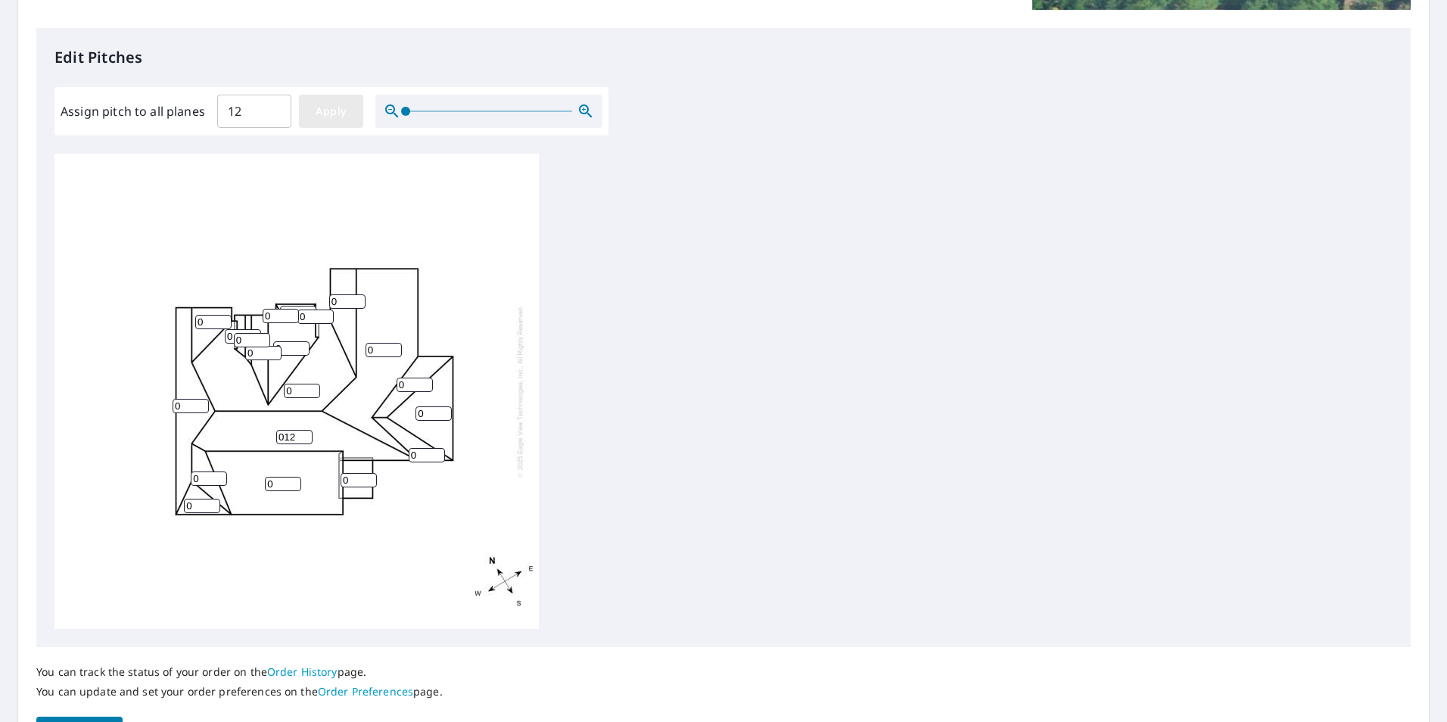
type input "12"
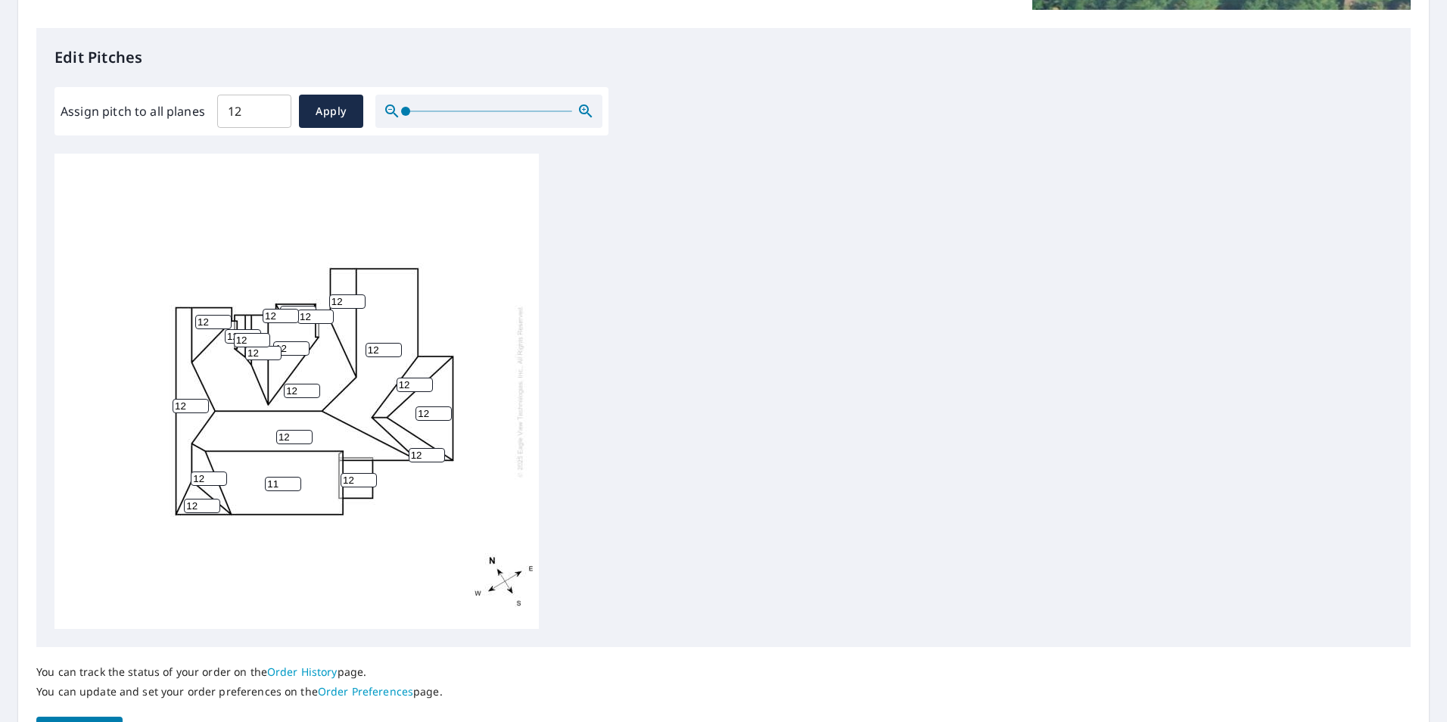
click at [294, 487] on input "11" at bounding box center [283, 484] width 36 height 14
click at [294, 487] on input "10" at bounding box center [283, 484] width 36 height 14
click at [294, 487] on input "9" at bounding box center [283, 484] width 36 height 14
type input "8"
click at [294, 487] on input "8" at bounding box center [283, 484] width 36 height 14
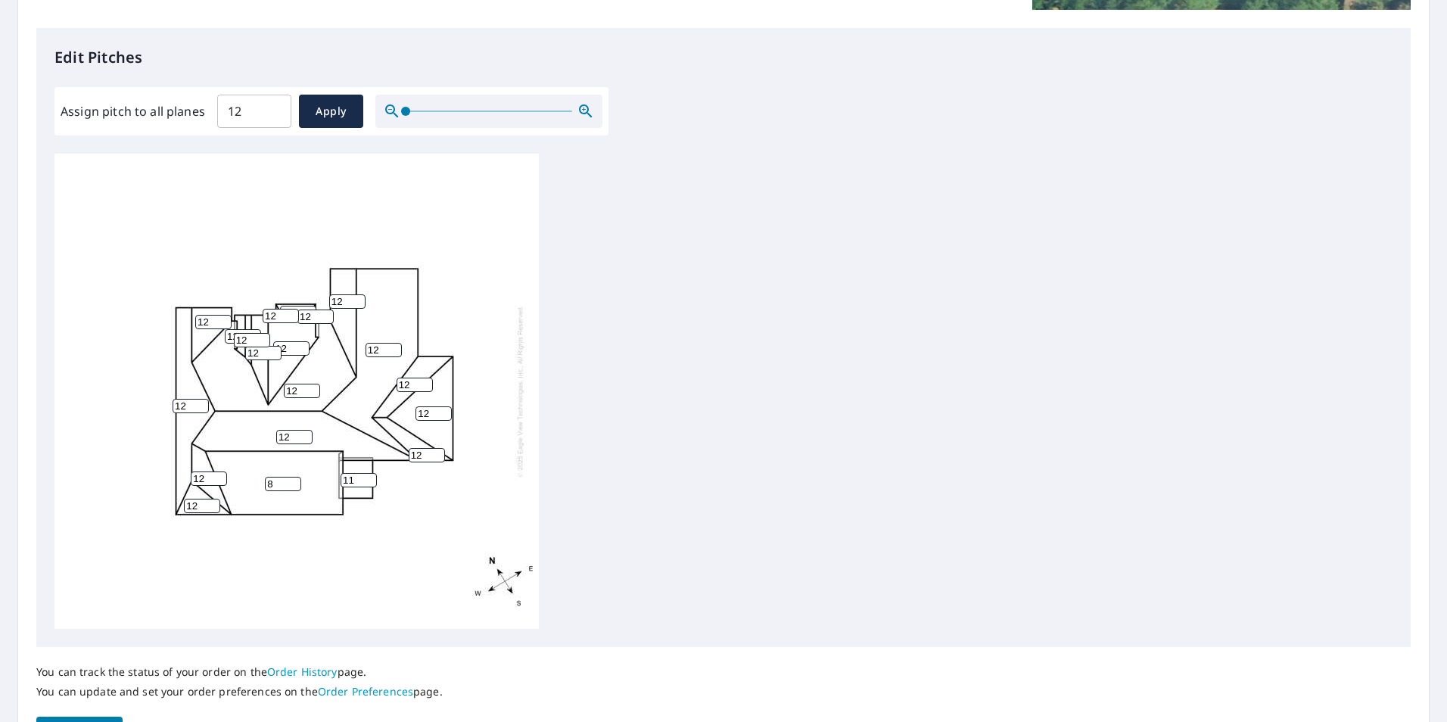
click at [369, 484] on input "11" at bounding box center [359, 480] width 36 height 14
click at [369, 484] on input "10" at bounding box center [359, 480] width 36 height 14
click at [369, 484] on input "9" at bounding box center [359, 480] width 36 height 14
click at [369, 484] on input "8" at bounding box center [359, 480] width 36 height 14
click at [369, 484] on input "7" at bounding box center [359, 480] width 36 height 14
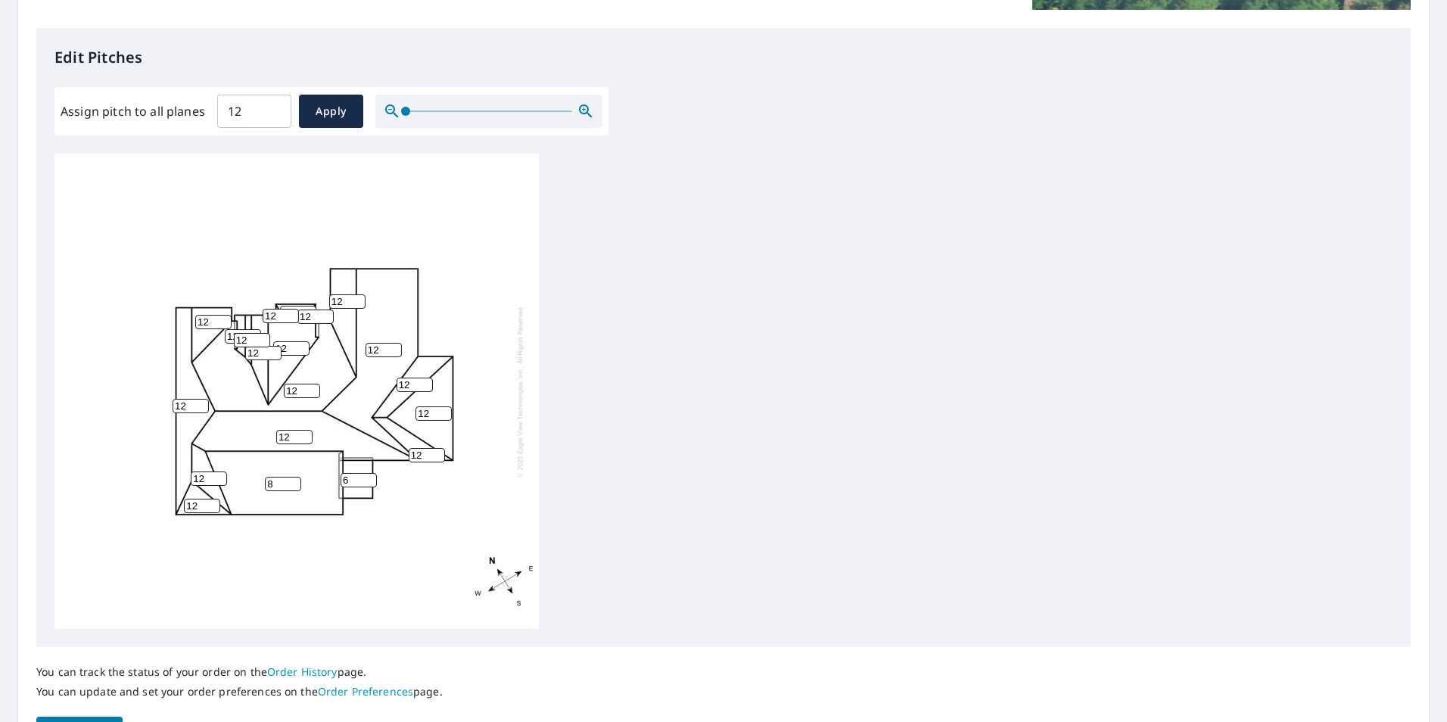
click at [369, 484] on input "6" at bounding box center [359, 480] width 36 height 14
type input "5"
click at [369, 484] on input "5" at bounding box center [359, 480] width 36 height 14
click at [437, 459] on input "11" at bounding box center [427, 455] width 36 height 14
click at [437, 459] on input "10" at bounding box center [427, 455] width 36 height 14
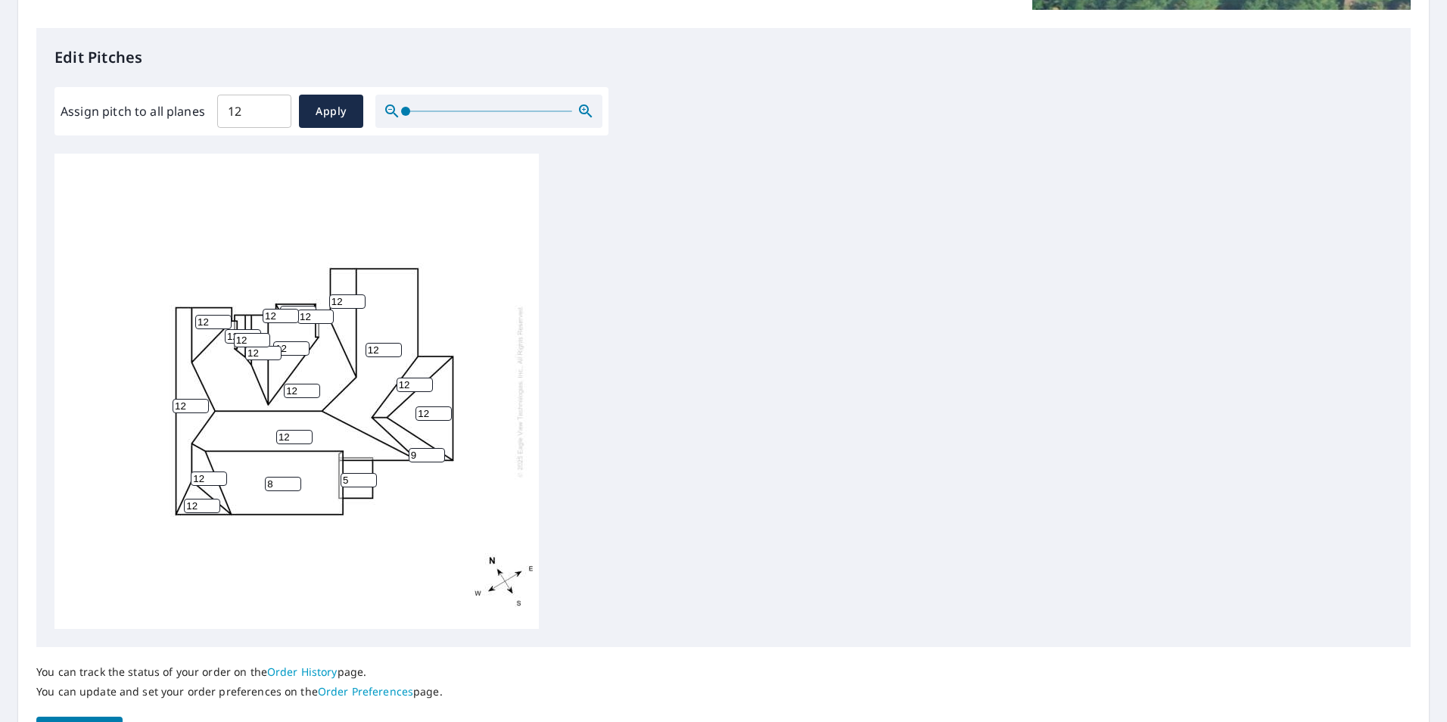
click at [437, 459] on input "9" at bounding box center [427, 455] width 36 height 14
click at [437, 459] on input "8" at bounding box center [427, 455] width 36 height 14
click at [438, 449] on input "9" at bounding box center [427, 455] width 36 height 14
type input "10"
click at [438, 453] on input "10" at bounding box center [427, 455] width 36 height 14
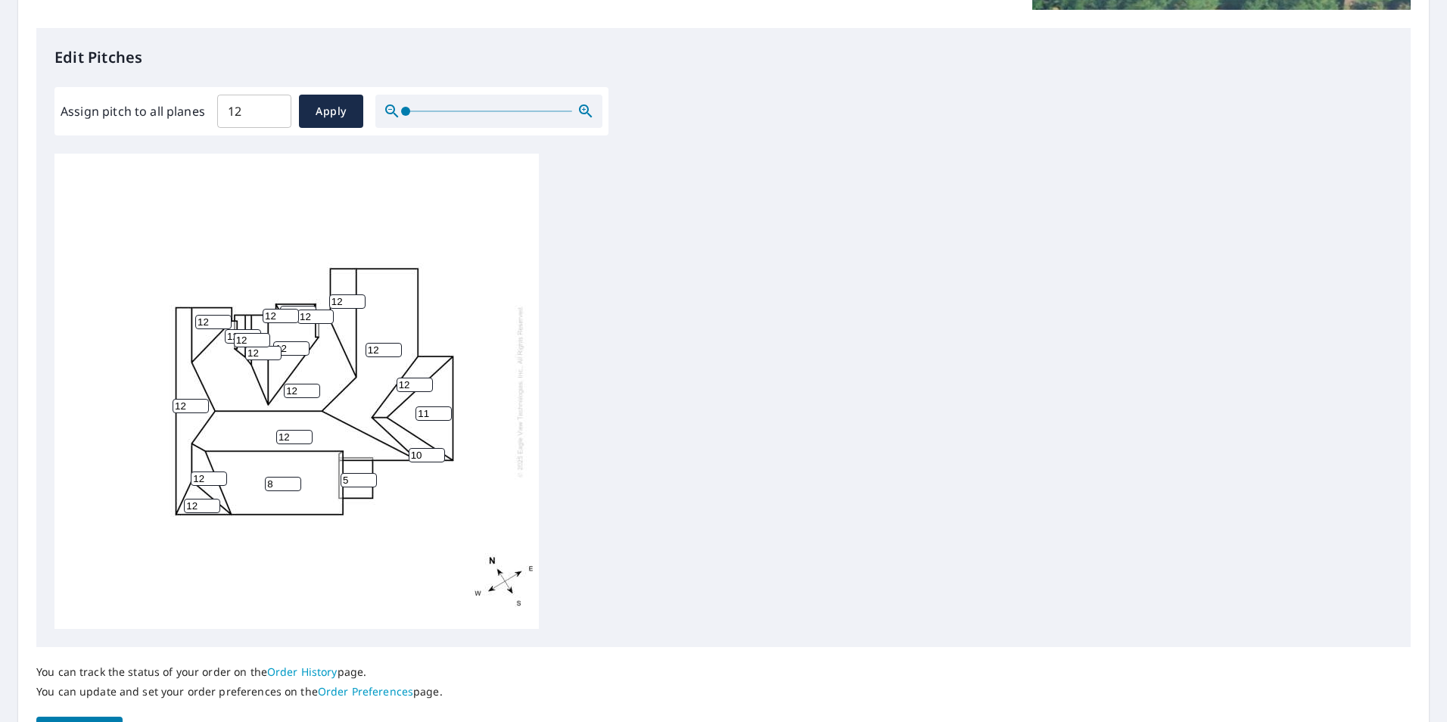
click at [444, 416] on input "11" at bounding box center [433, 413] width 36 height 14
type input "10"
click at [444, 416] on input "10" at bounding box center [433, 413] width 36 height 14
click at [296, 480] on input "9" at bounding box center [283, 484] width 36 height 14
type input "10"
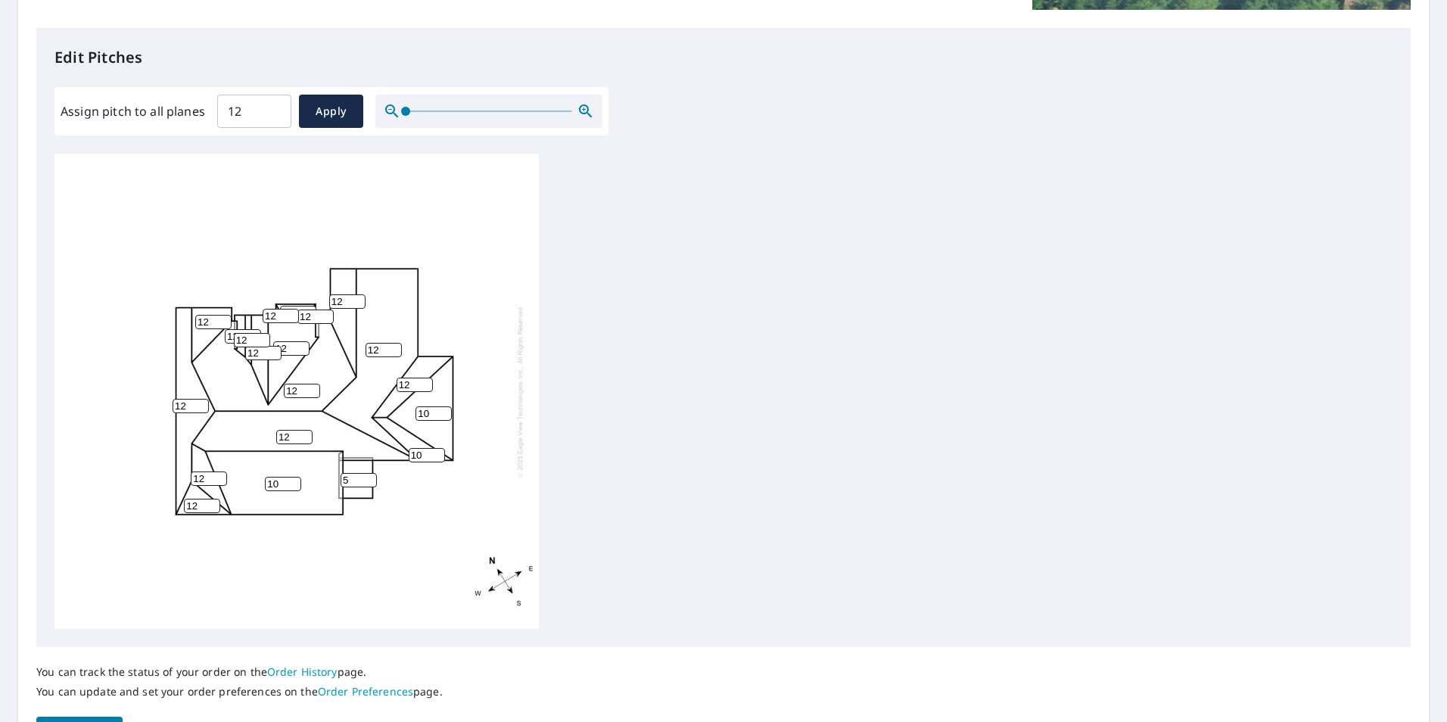
click at [296, 480] on input "10" at bounding box center [283, 484] width 36 height 14
click at [425, 381] on input "13" at bounding box center [415, 385] width 36 height 14
click at [425, 387] on input "12" at bounding box center [415, 385] width 36 height 14
click at [425, 387] on input "11" at bounding box center [415, 385] width 36 height 14
type input "10"
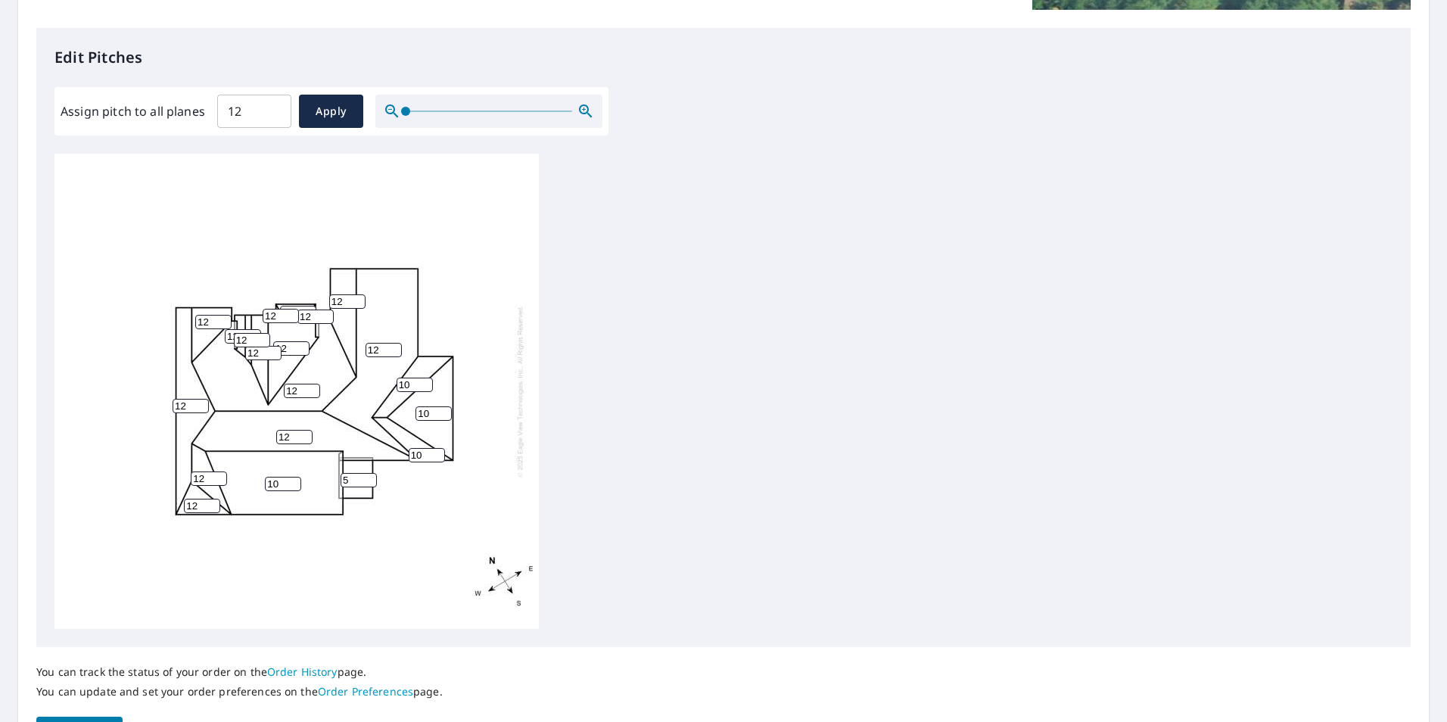
click at [425, 387] on input "10" at bounding box center [415, 385] width 36 height 14
click at [292, 328] on div "12 12 10 12 12 10 12 12 10 12 5 12 10 12 12 12 12 12 12 12" at bounding box center [296, 391] width 484 height 475
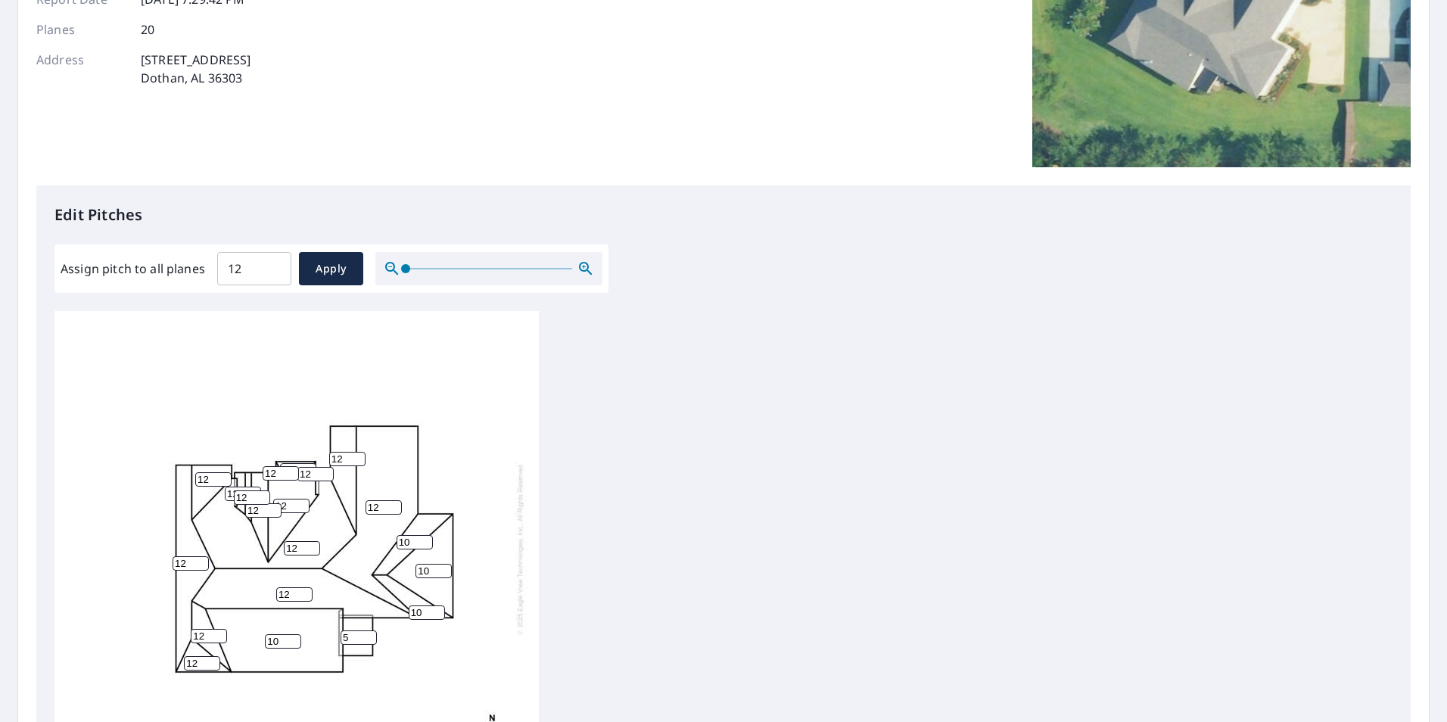
scroll to position [303, 0]
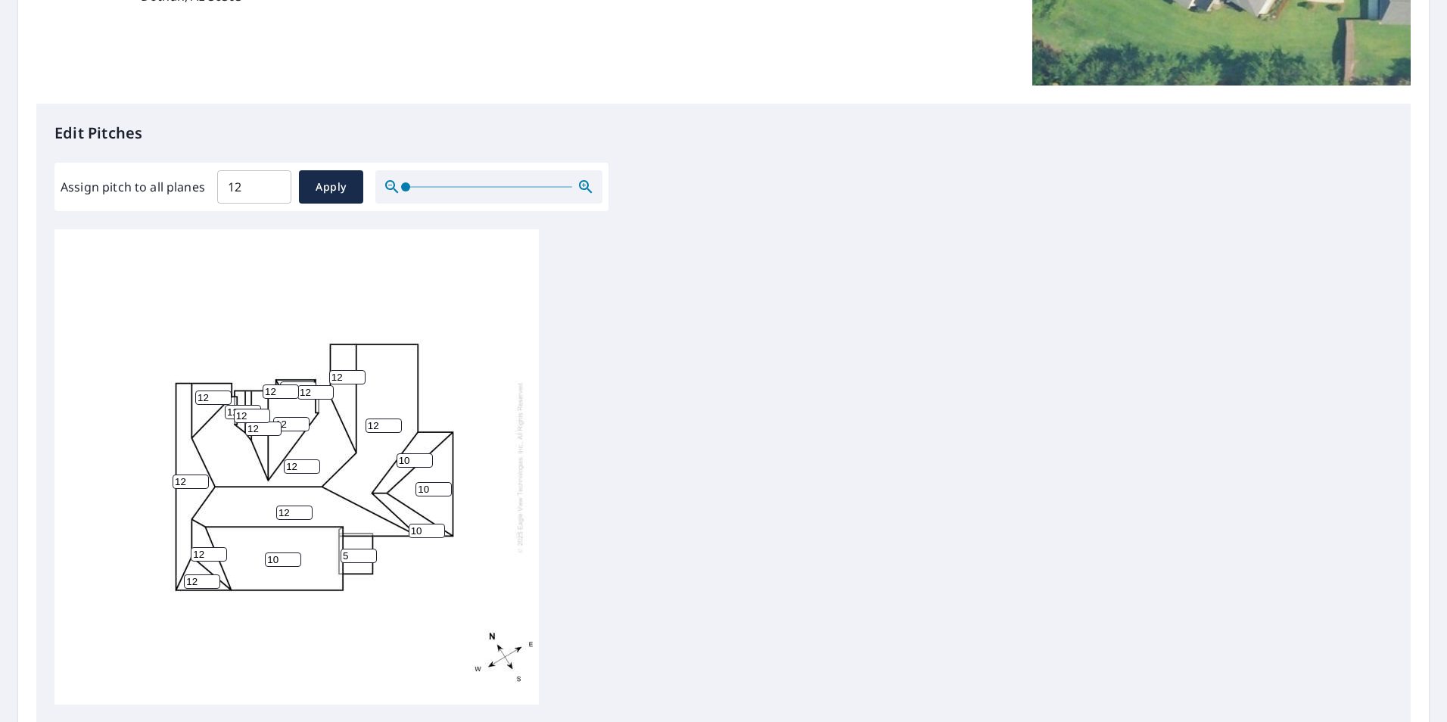
click at [587, 187] on icon "button" at bounding box center [586, 187] width 18 height 18
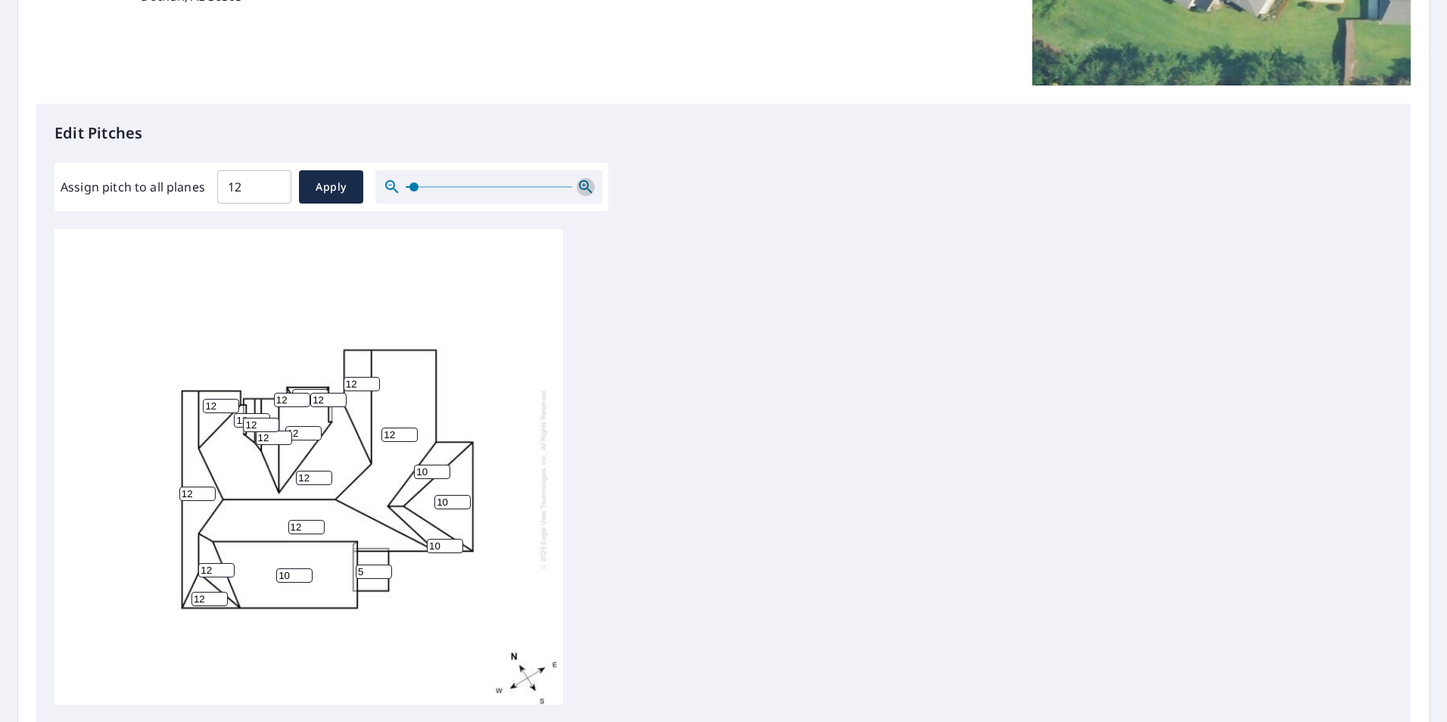
click at [587, 186] on icon "button" at bounding box center [586, 187] width 18 height 18
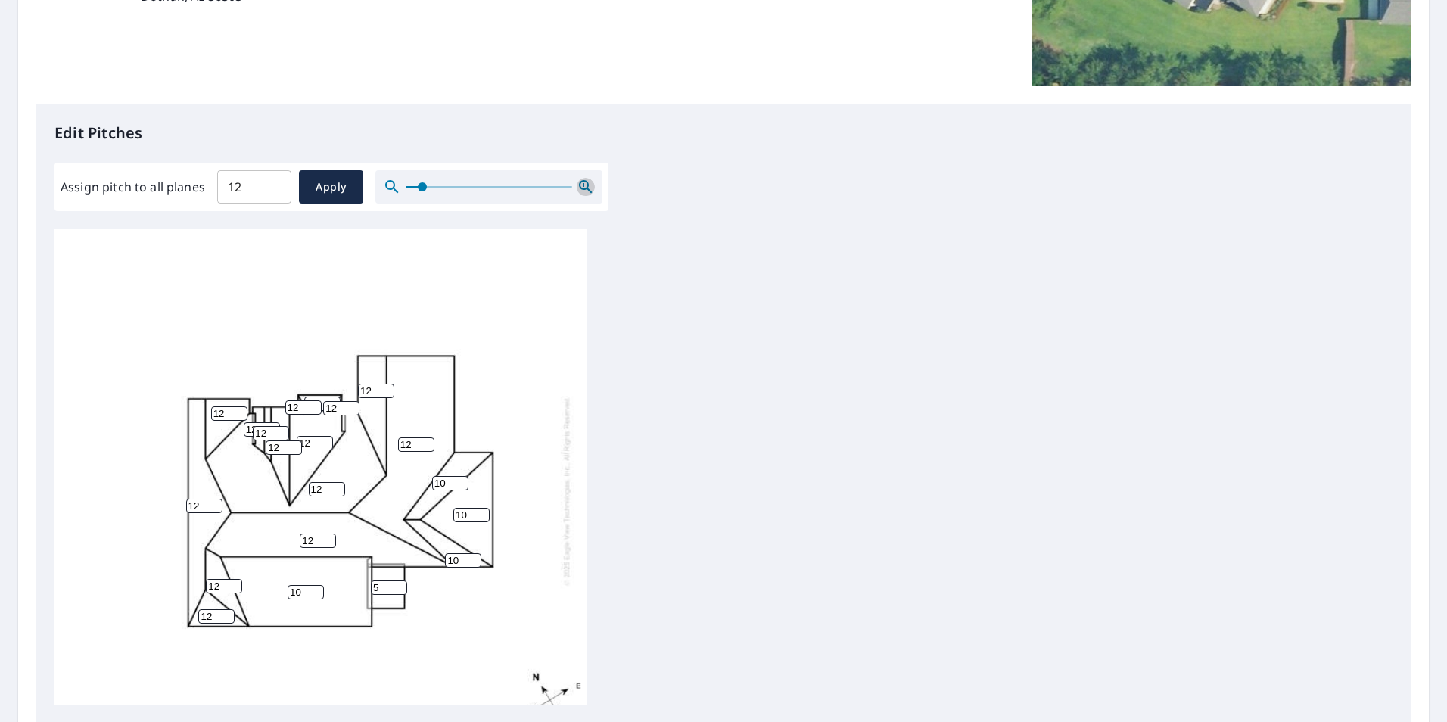
click at [587, 186] on icon "button" at bounding box center [585, 186] width 13 height 13
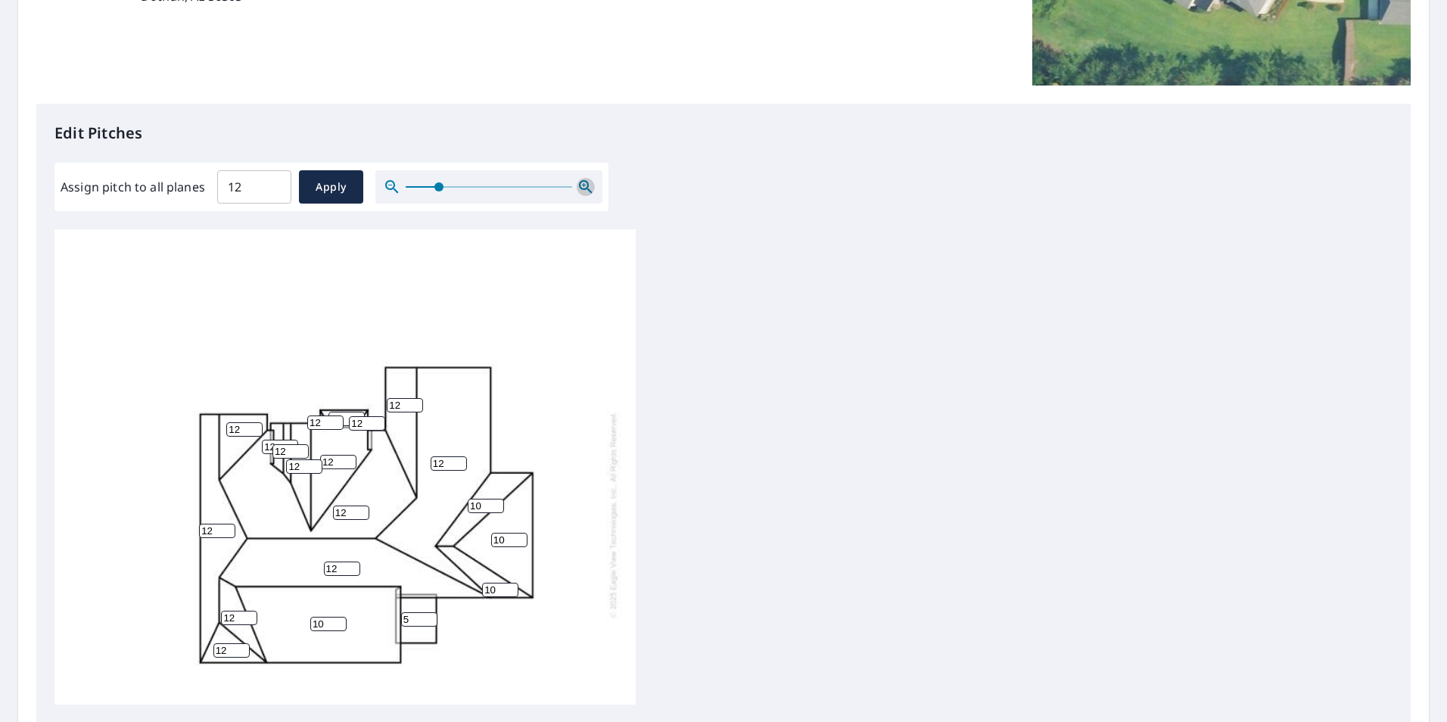
click at [587, 186] on icon "button" at bounding box center [585, 186] width 13 height 13
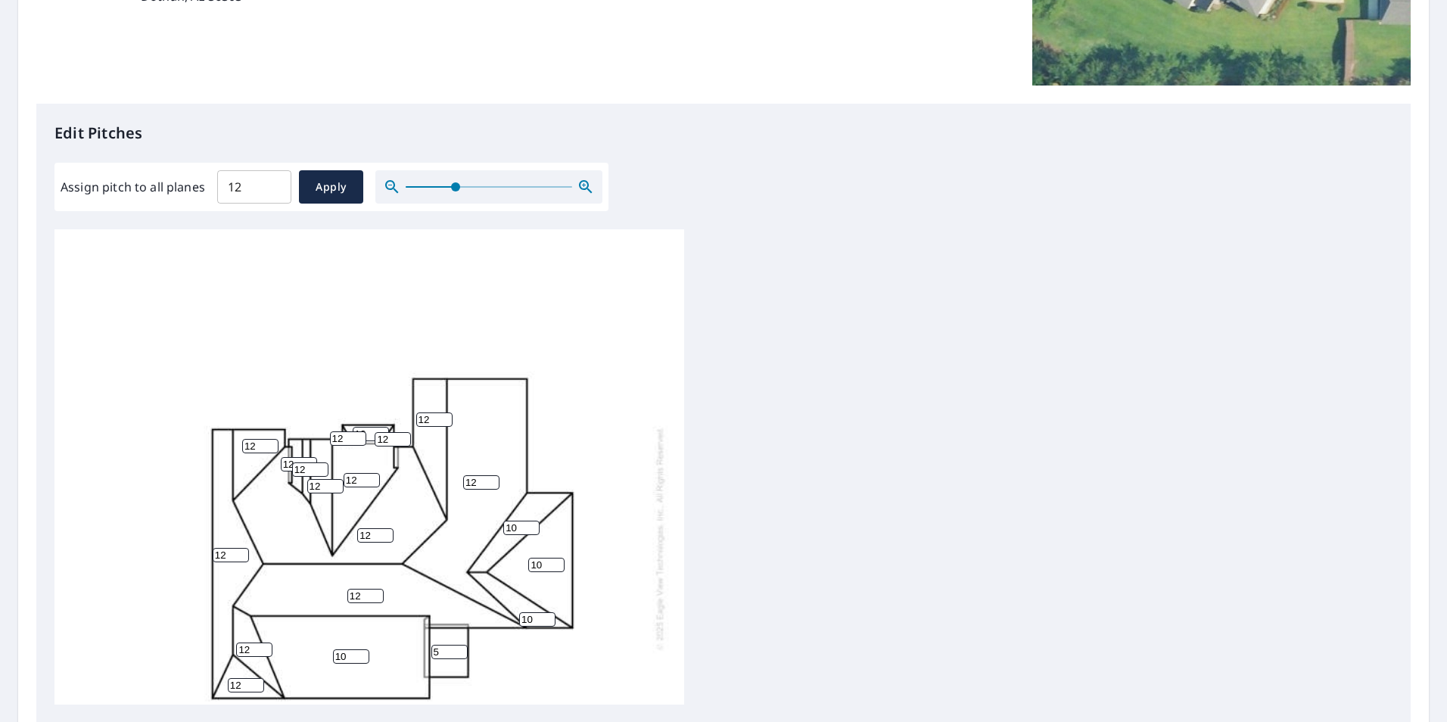
click at [587, 186] on icon "button" at bounding box center [585, 186] width 13 height 13
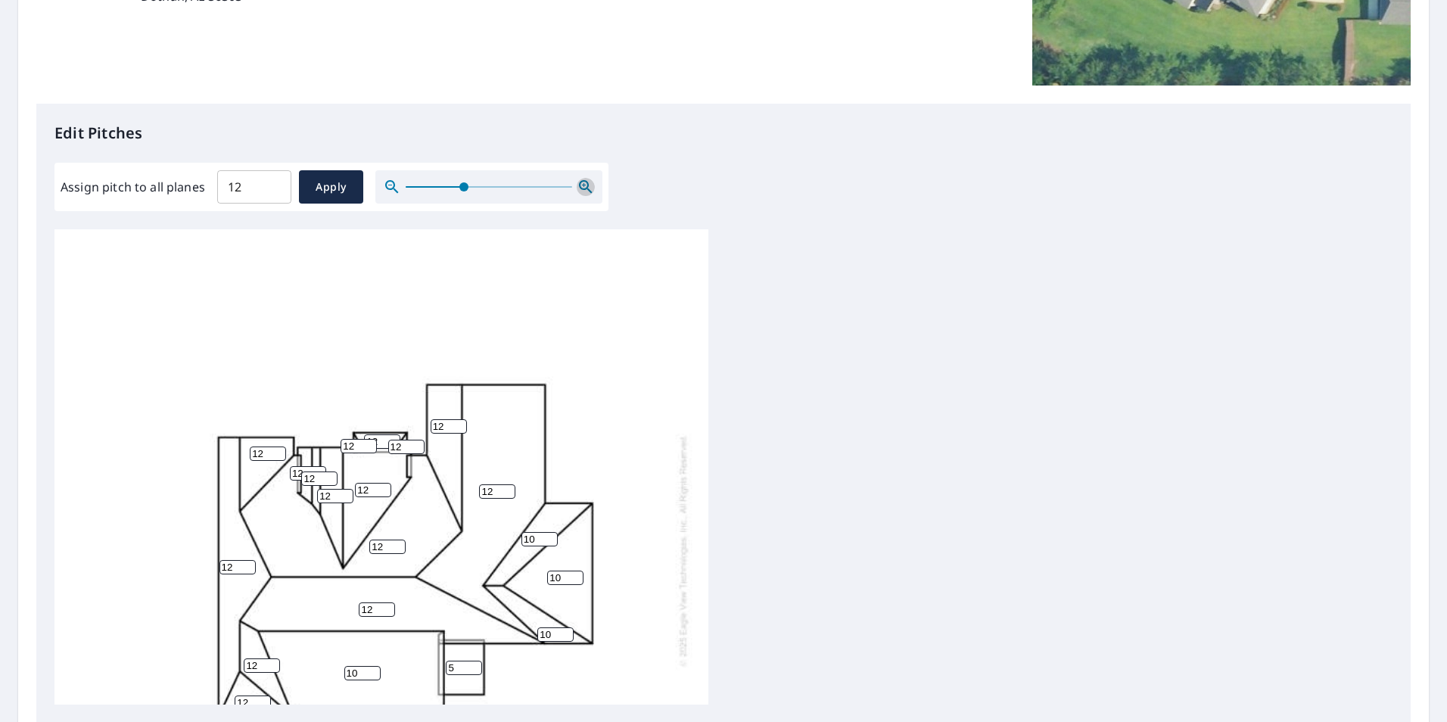
click at [587, 186] on icon "button" at bounding box center [585, 186] width 13 height 13
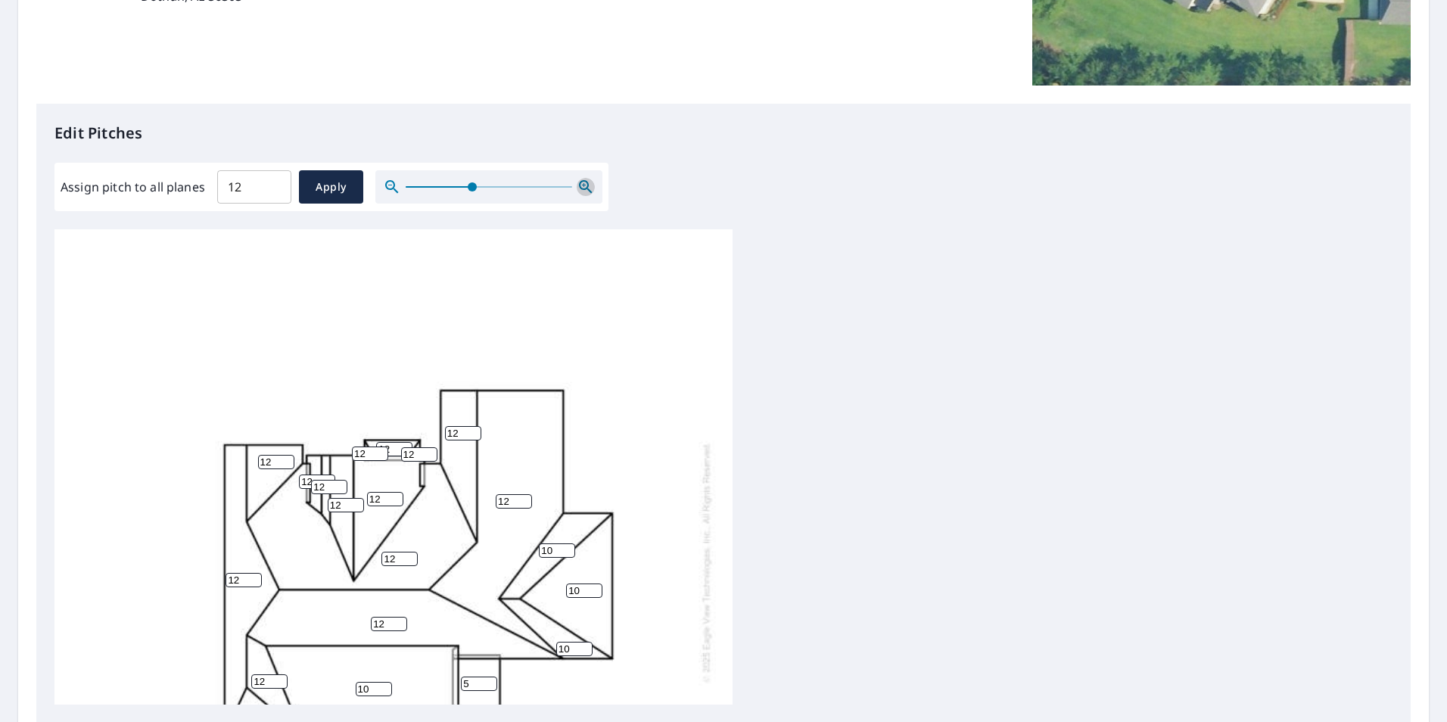
click at [587, 186] on icon "button" at bounding box center [585, 186] width 13 height 13
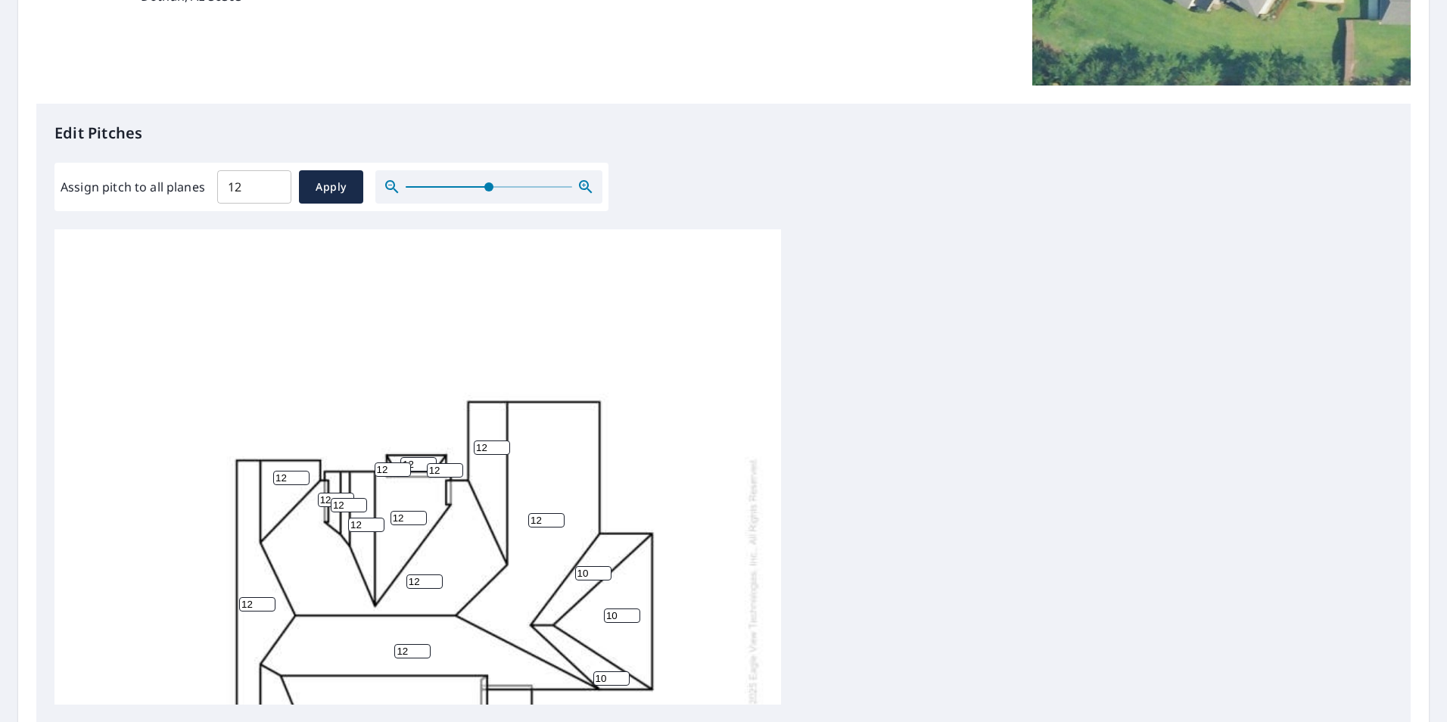
click at [587, 186] on icon "button" at bounding box center [585, 186] width 13 height 13
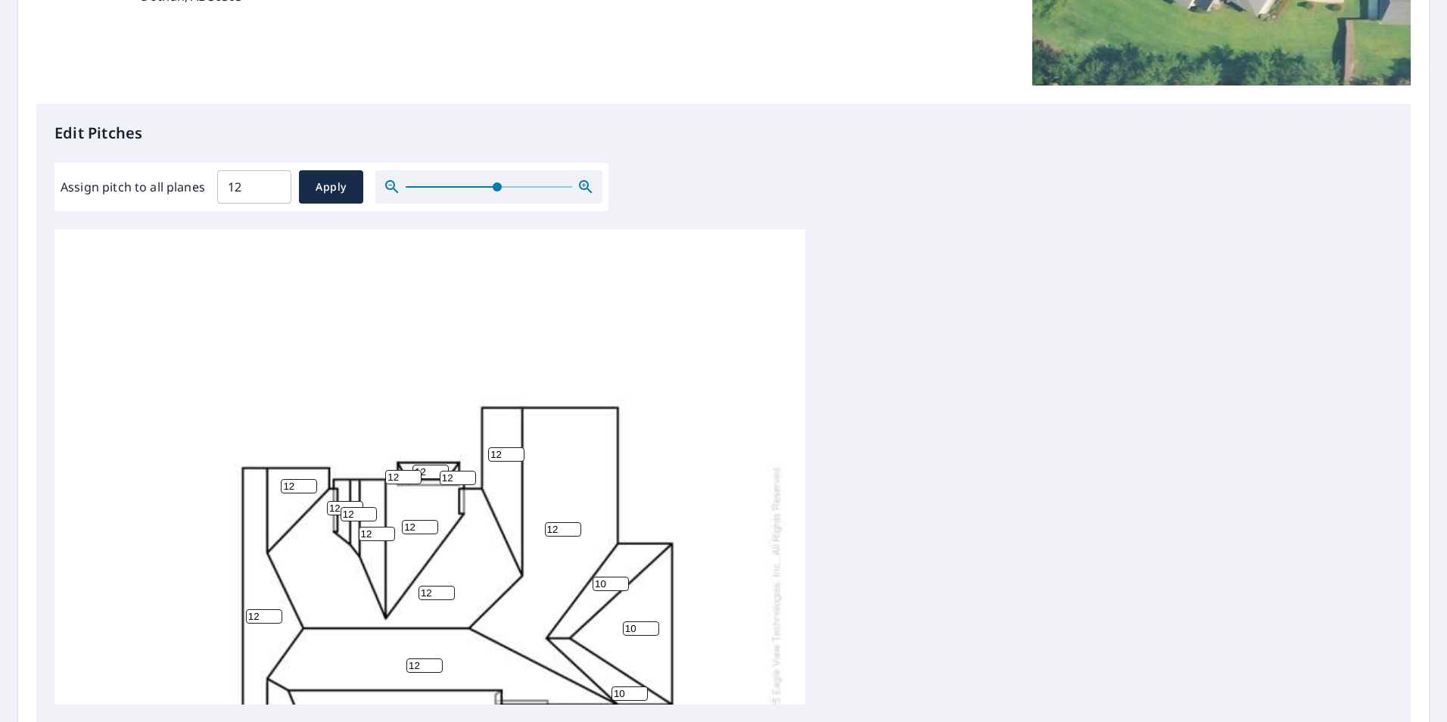
click at [587, 186] on icon "button" at bounding box center [585, 186] width 13 height 13
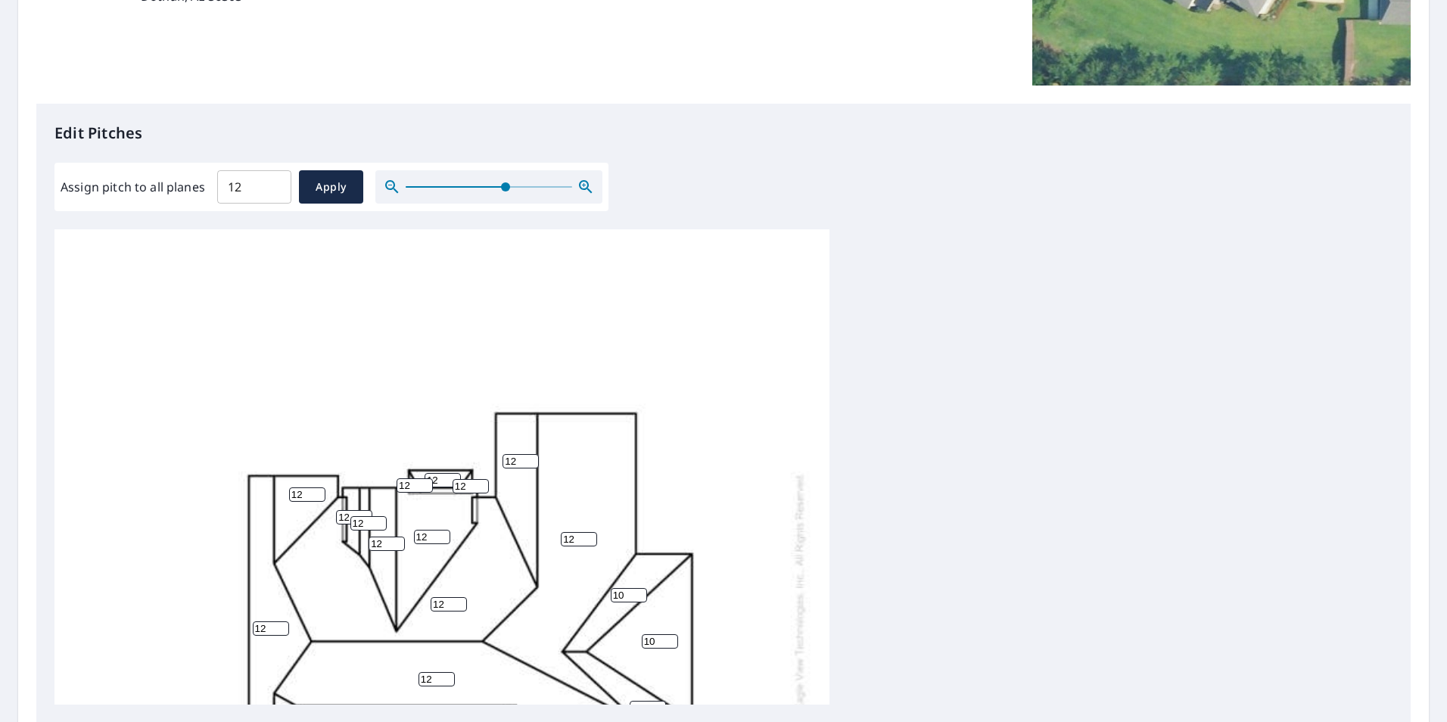
click at [587, 186] on icon "button" at bounding box center [585, 186] width 13 height 13
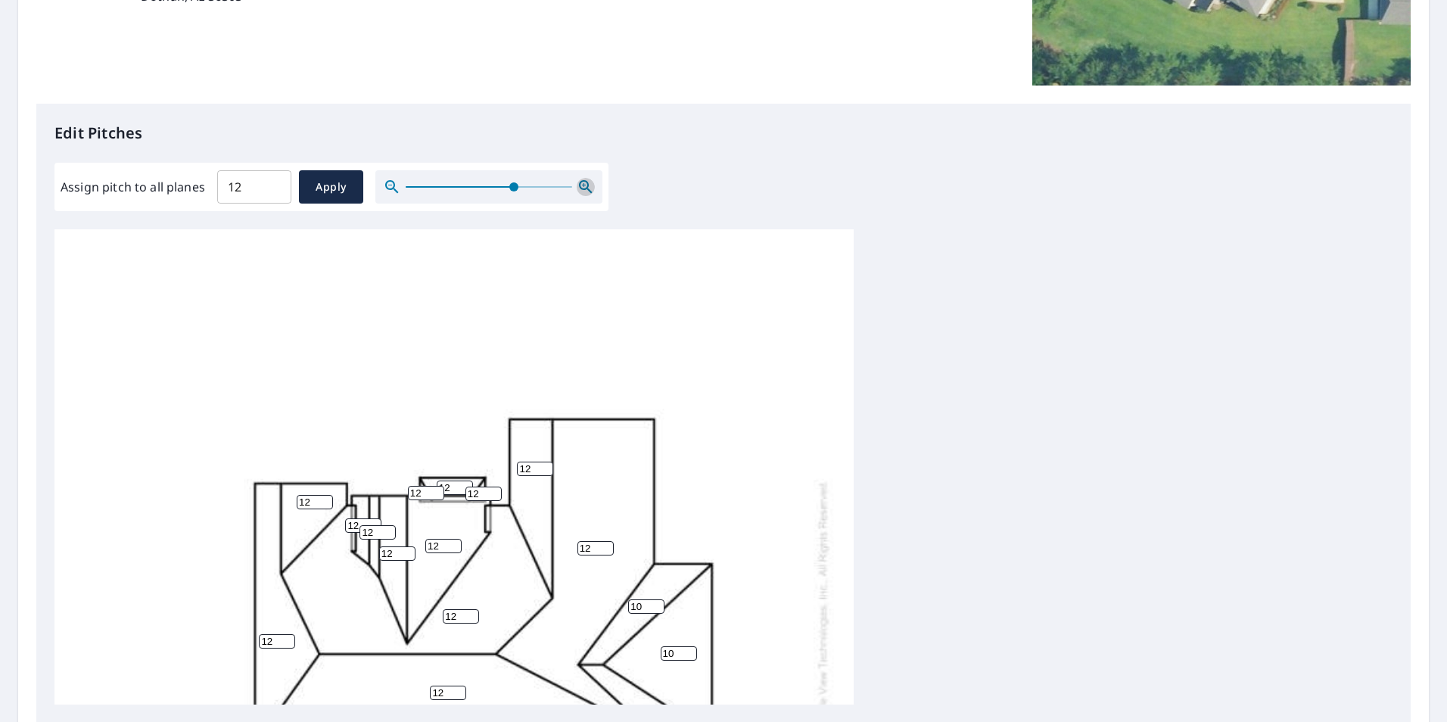
click at [587, 186] on icon "button" at bounding box center [585, 186] width 13 height 13
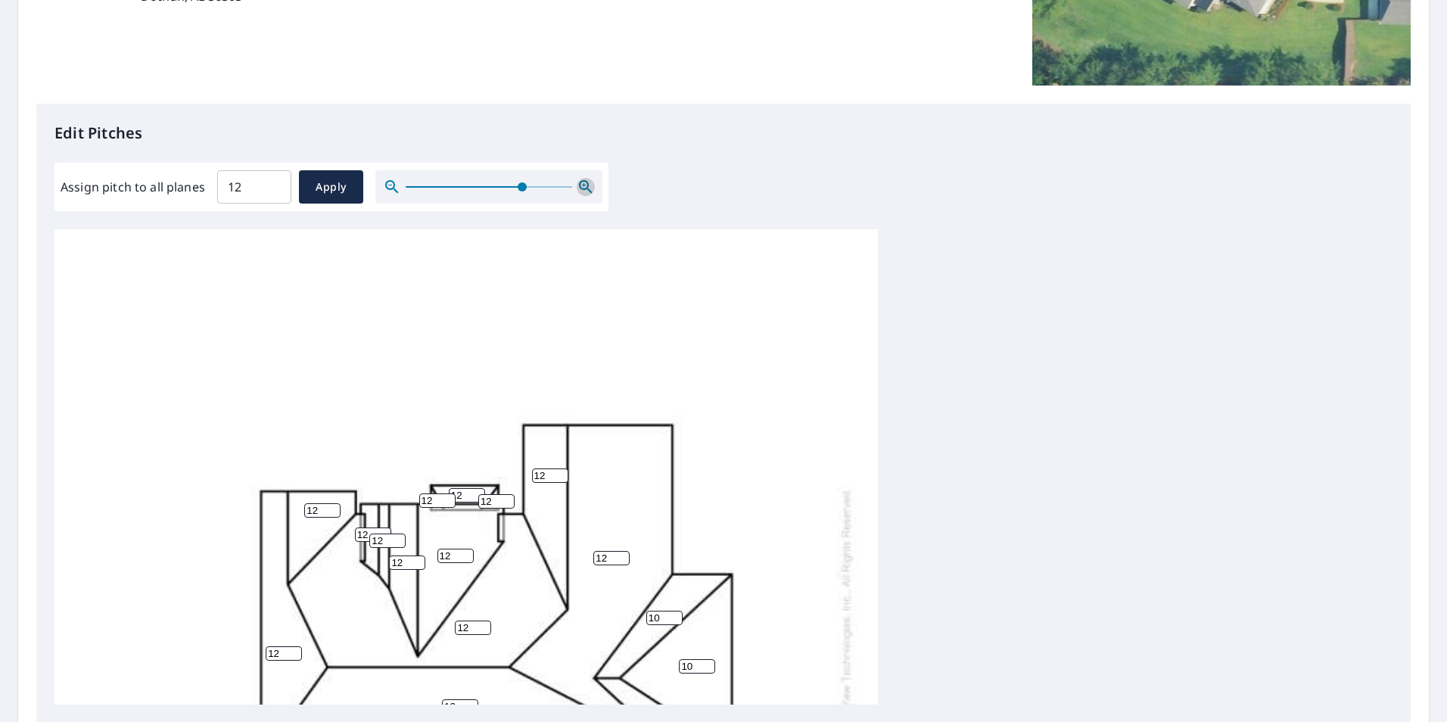
click at [587, 186] on icon "button" at bounding box center [585, 186] width 13 height 13
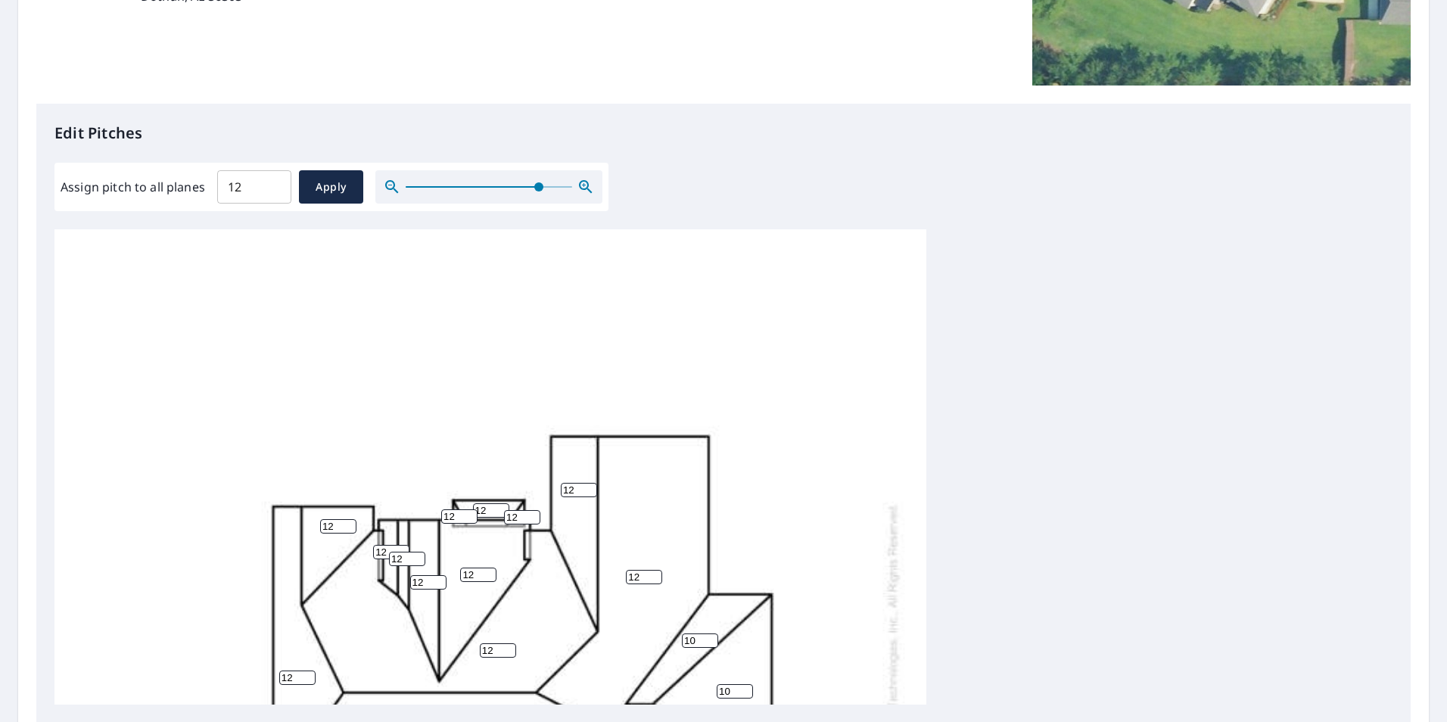
click at [587, 186] on icon "button" at bounding box center [585, 186] width 13 height 13
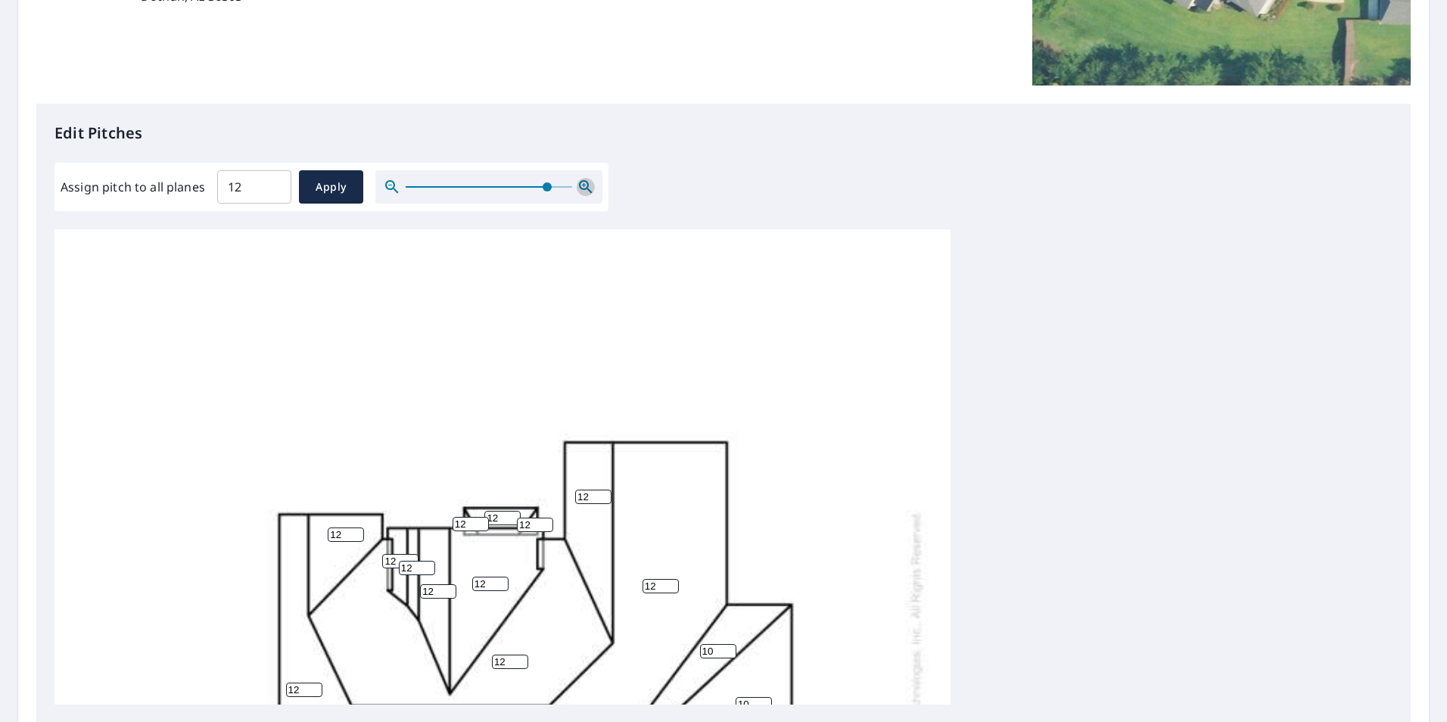
click at [587, 185] on icon "button" at bounding box center [585, 186] width 13 height 13
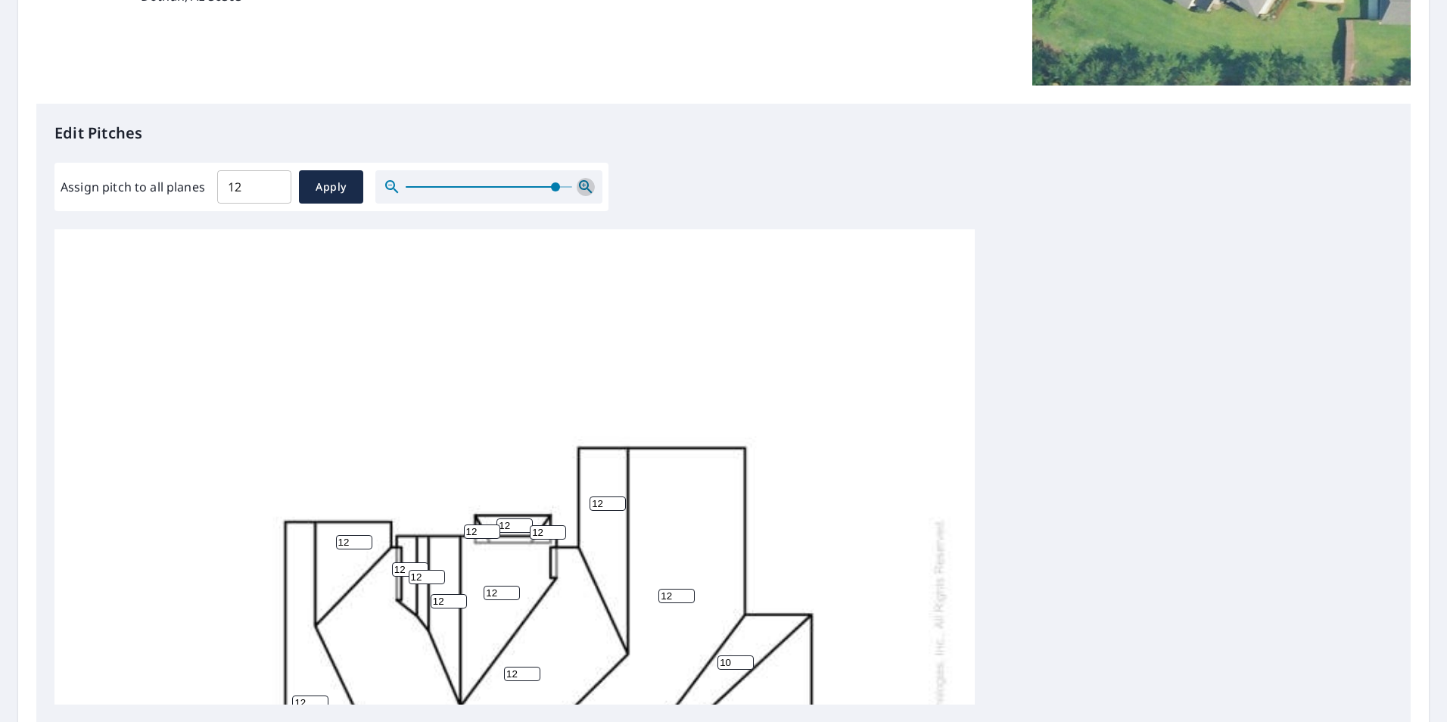
click at [587, 185] on icon "button" at bounding box center [585, 186] width 13 height 13
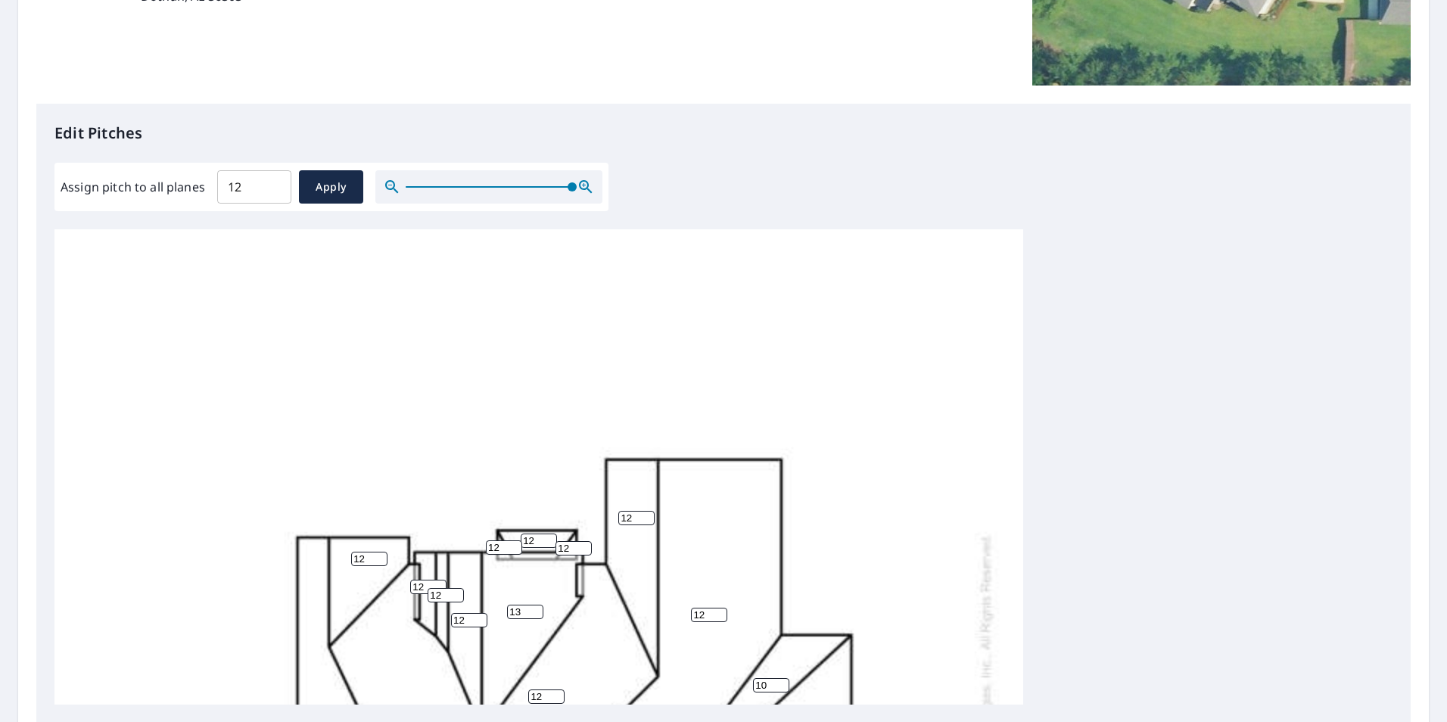
click at [537, 608] on input "13" at bounding box center [525, 612] width 36 height 14
type input "14"
click at [537, 608] on input "14" at bounding box center [525, 612] width 36 height 14
click at [480, 617] on input "13" at bounding box center [469, 620] width 36 height 14
type input "14"
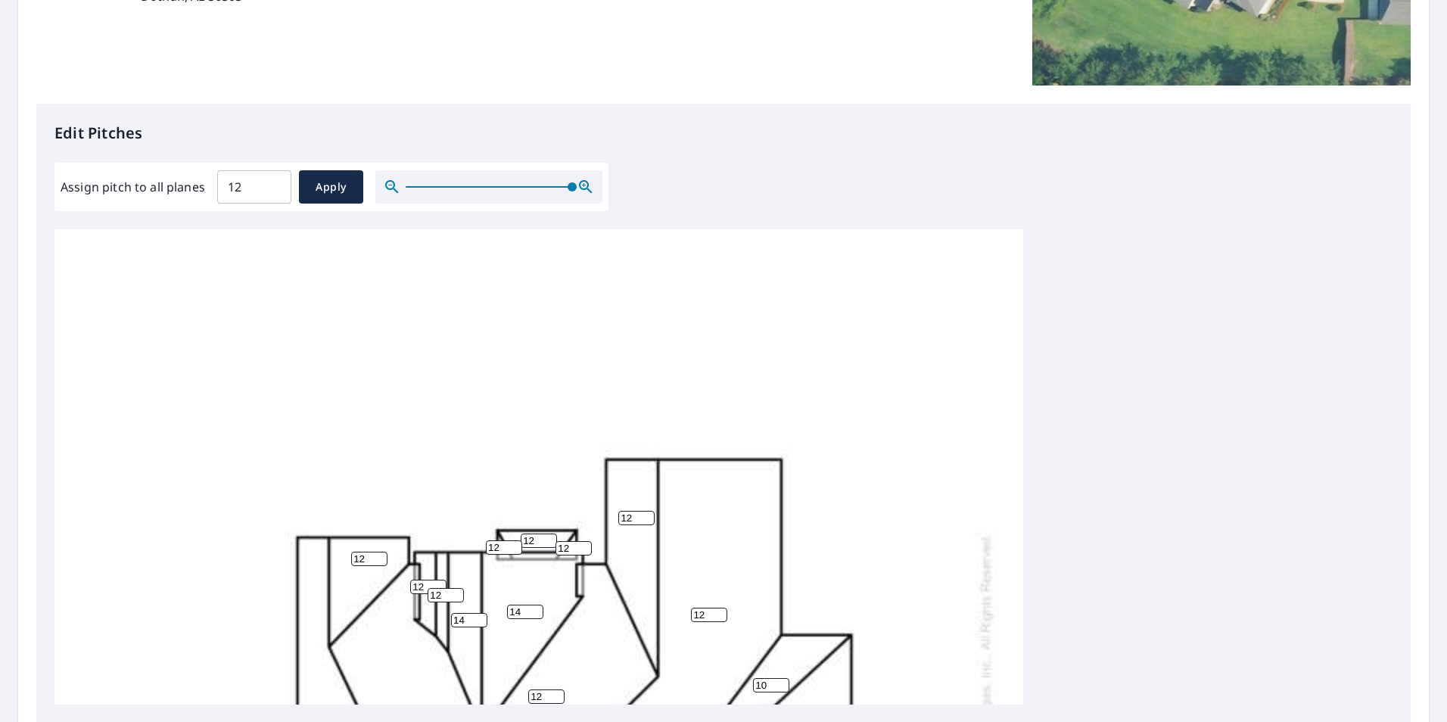
click at [480, 617] on input "14" at bounding box center [469, 620] width 36 height 14
type input "13"
click at [457, 594] on input "13" at bounding box center [446, 595] width 36 height 14
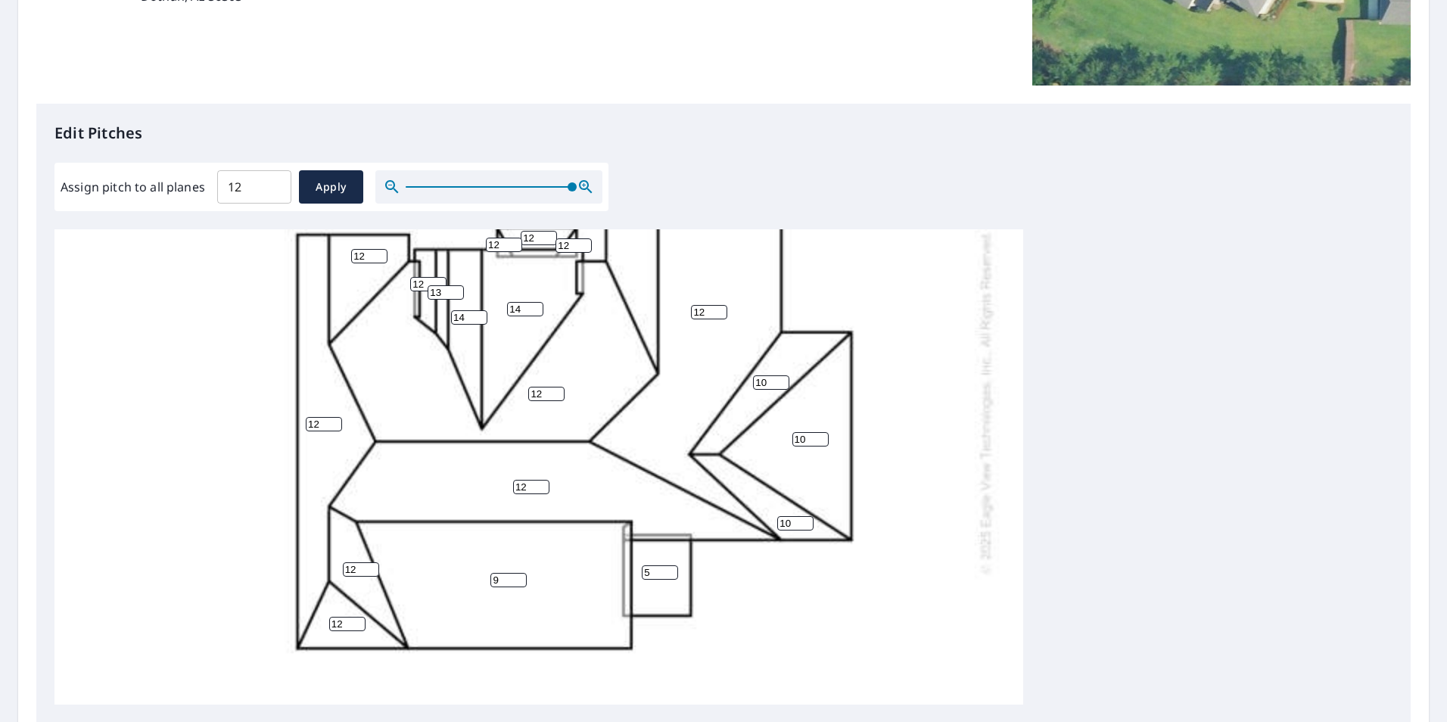
click at [520, 583] on input "9" at bounding box center [508, 580] width 36 height 14
type input "8"
click at [520, 583] on input "8" at bounding box center [508, 580] width 36 height 14
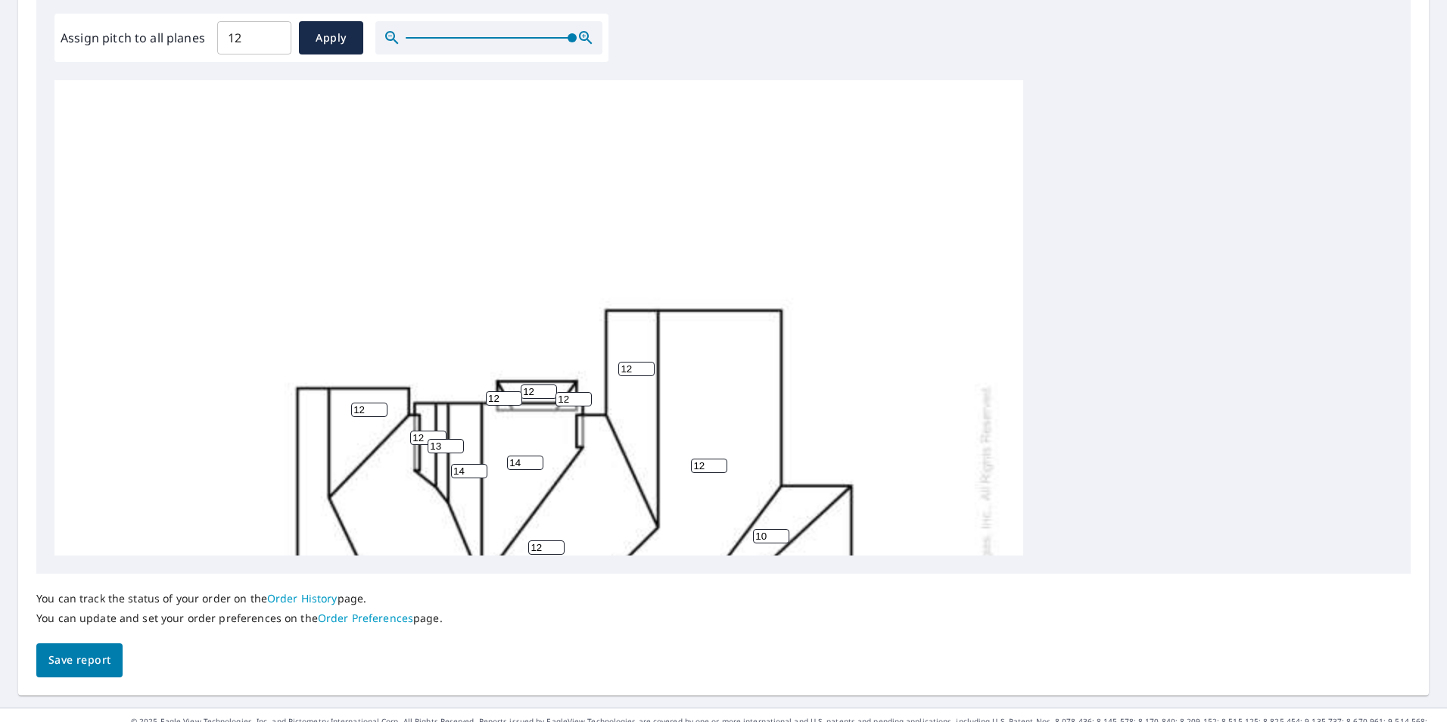
scroll to position [476, 0]
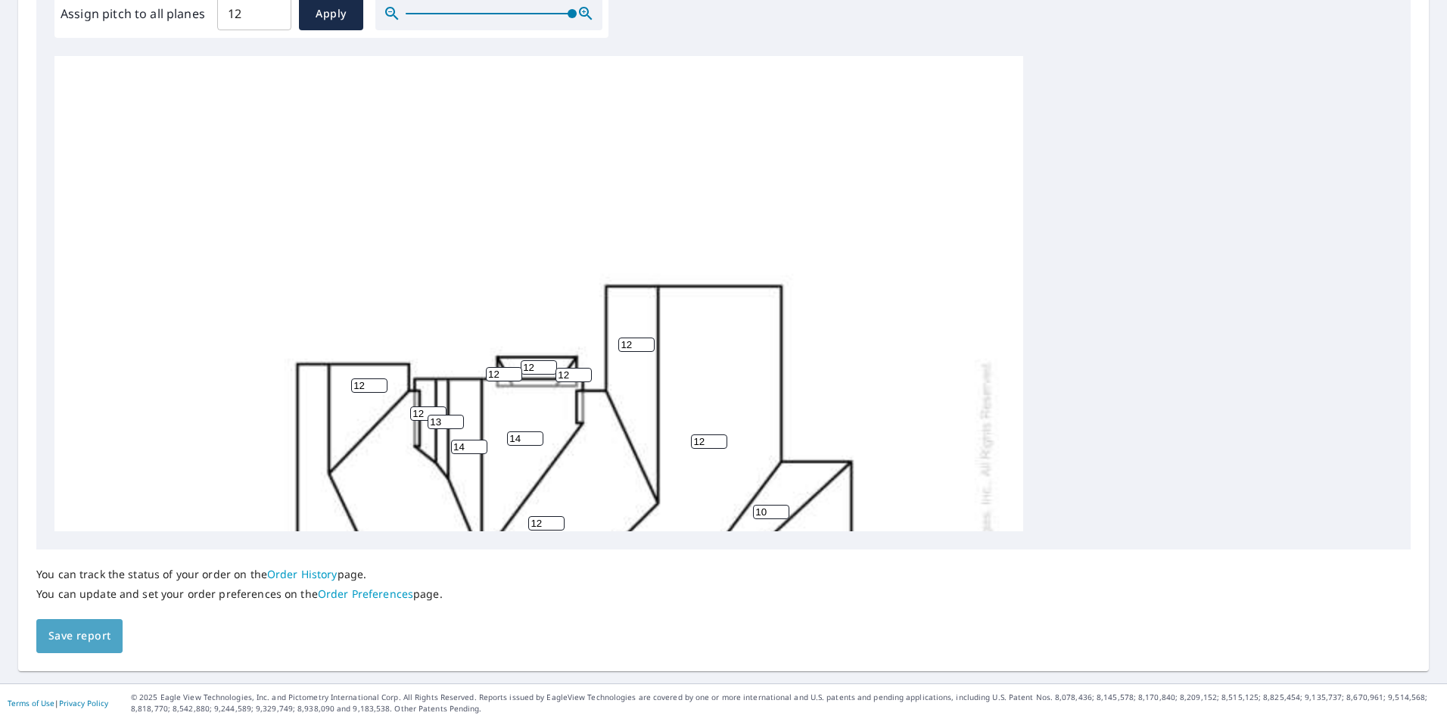
click at [82, 631] on span "Save report" at bounding box center [79, 636] width 62 height 19
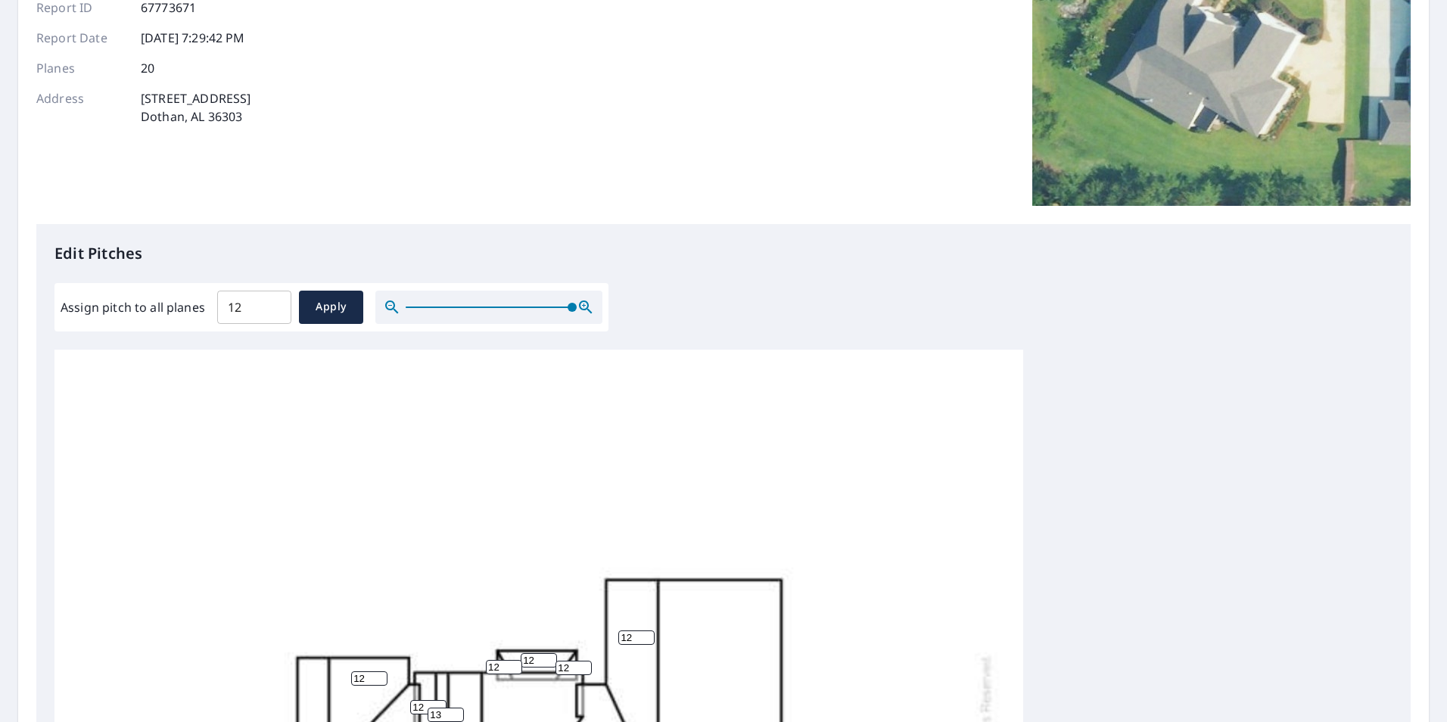
scroll to position [0, 0]
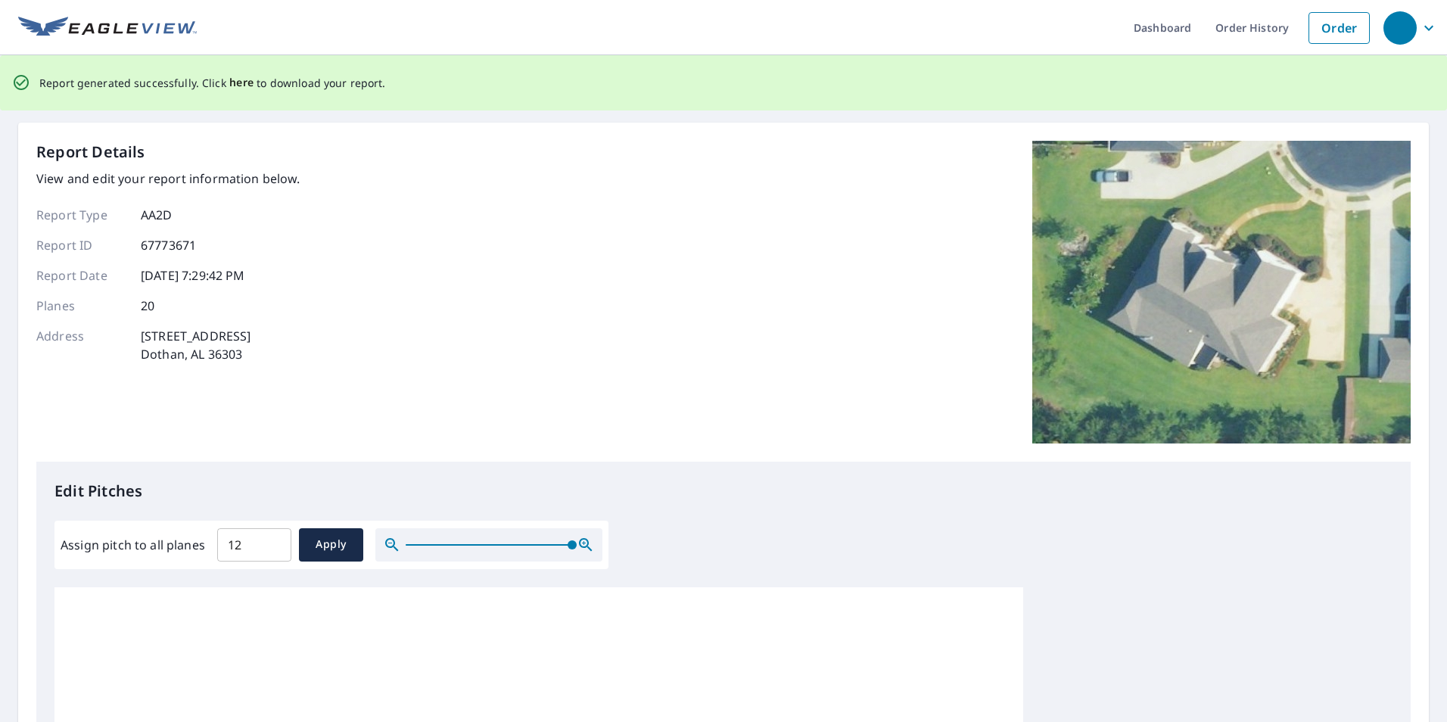
click at [239, 83] on span "here" at bounding box center [241, 82] width 25 height 19
